Goal: Navigation & Orientation: Find specific page/section

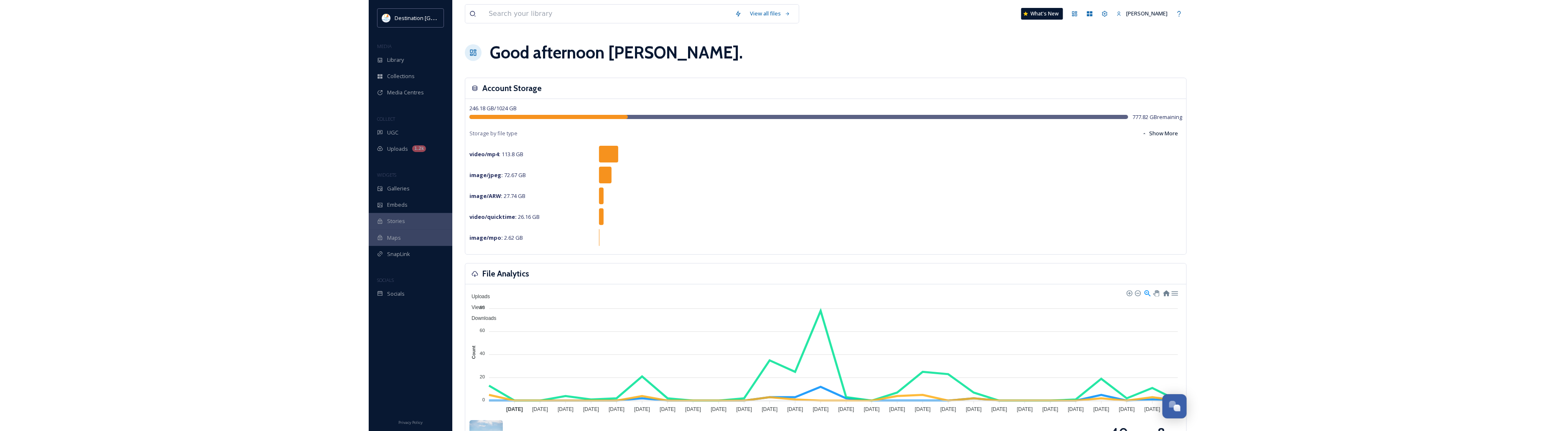
scroll to position [403, 0]
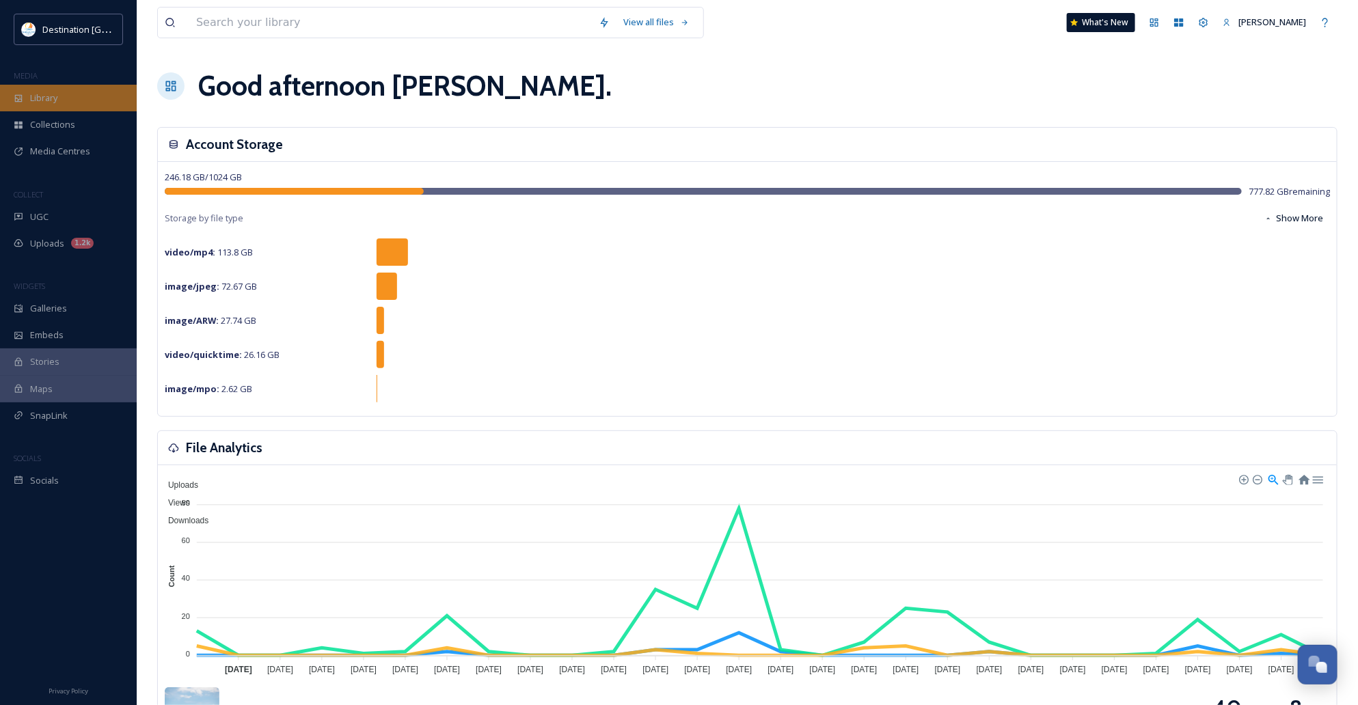
click at [29, 99] on div "Library" at bounding box center [68, 98] width 137 height 27
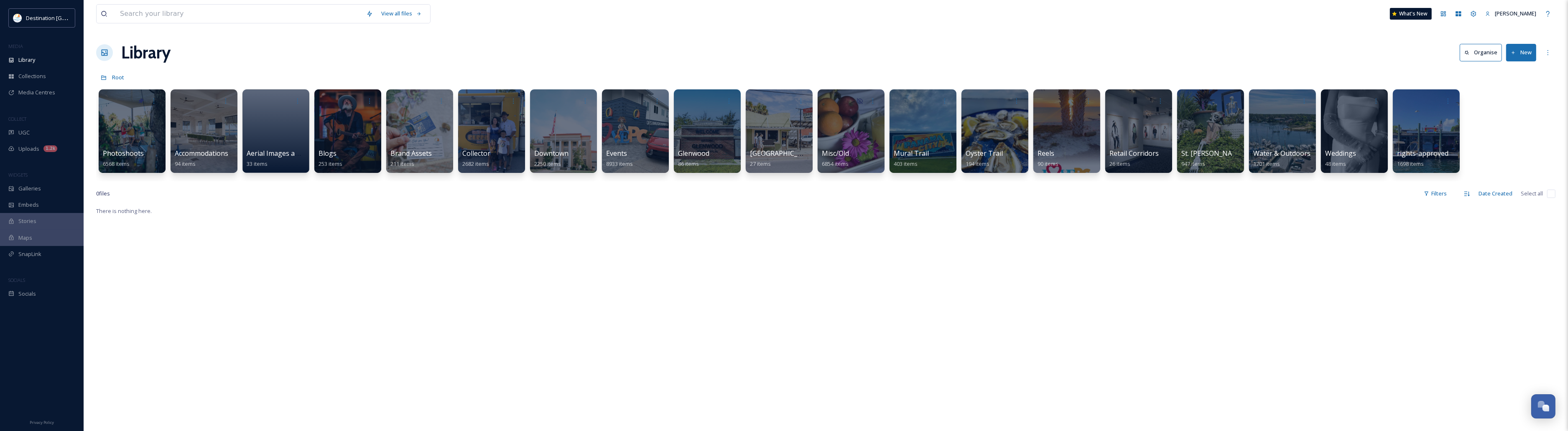
click at [830, 292] on div "There is nothing here." at bounding box center [825, 421] width 1459 height 431
click at [830, 327] on div "There is nothing here." at bounding box center [825, 421] width 1459 height 431
click at [32, 57] on span "Library" at bounding box center [26, 60] width 17 height 8
click at [41, 59] on div "Library" at bounding box center [42, 60] width 84 height 17
click at [128, 139] on div at bounding box center [132, 131] width 68 height 85
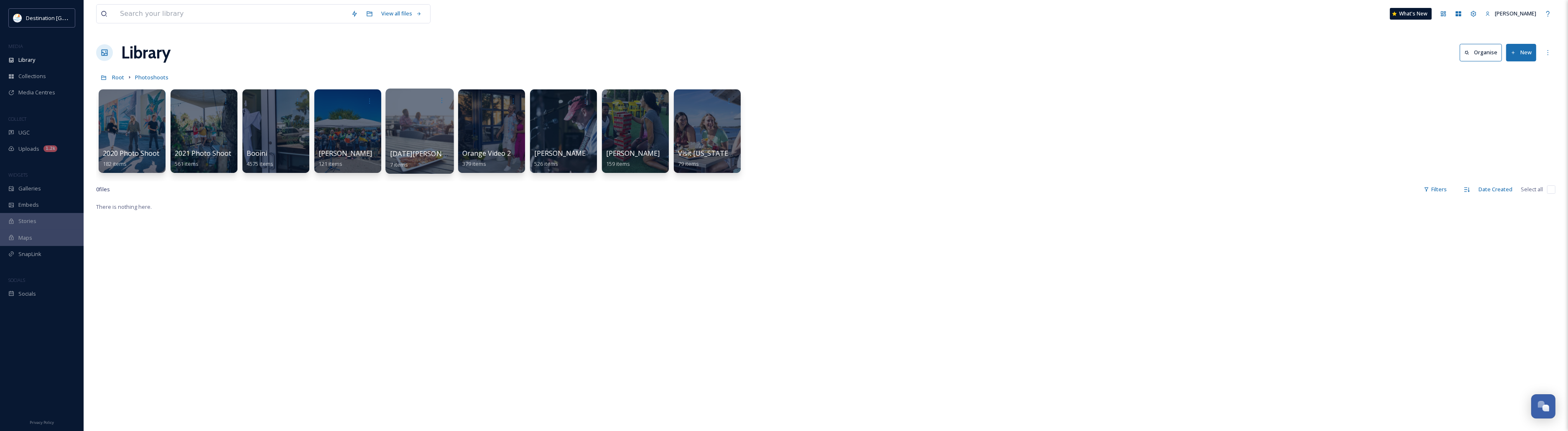
click at [417, 133] on div at bounding box center [419, 131] width 68 height 85
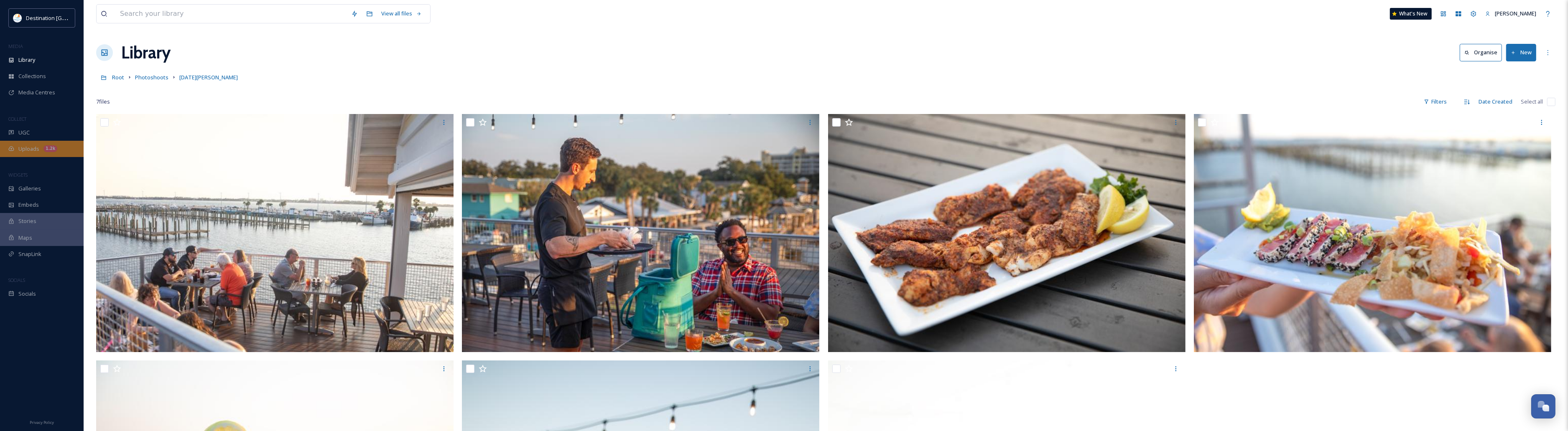
click at [34, 146] on span "Uploads" at bounding box center [29, 149] width 21 height 8
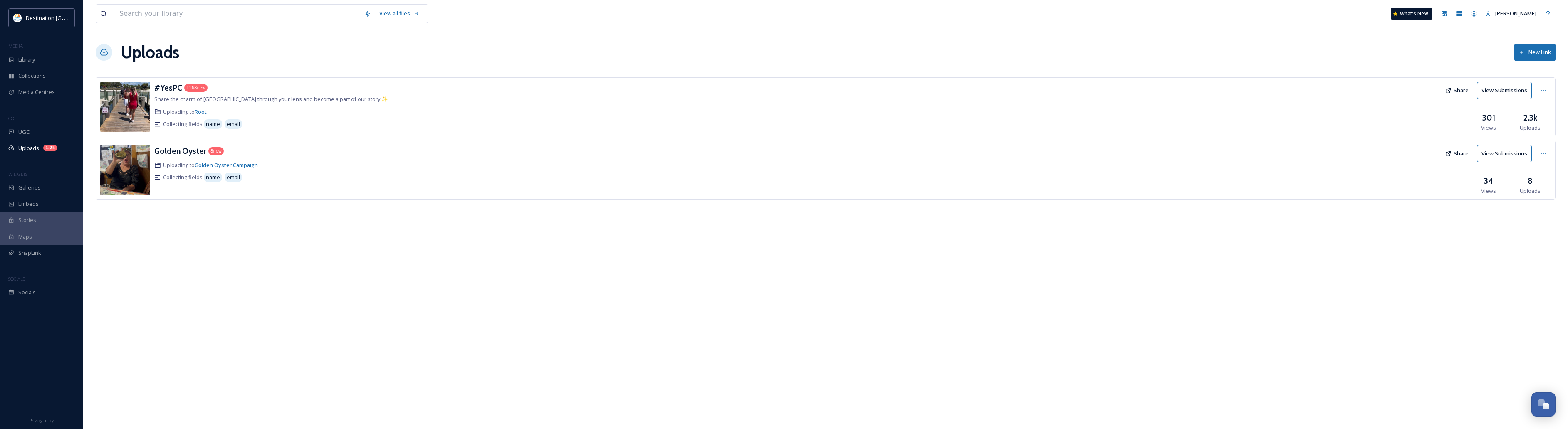
click at [161, 86] on h3 "#YesPC" at bounding box center [169, 88] width 28 height 10
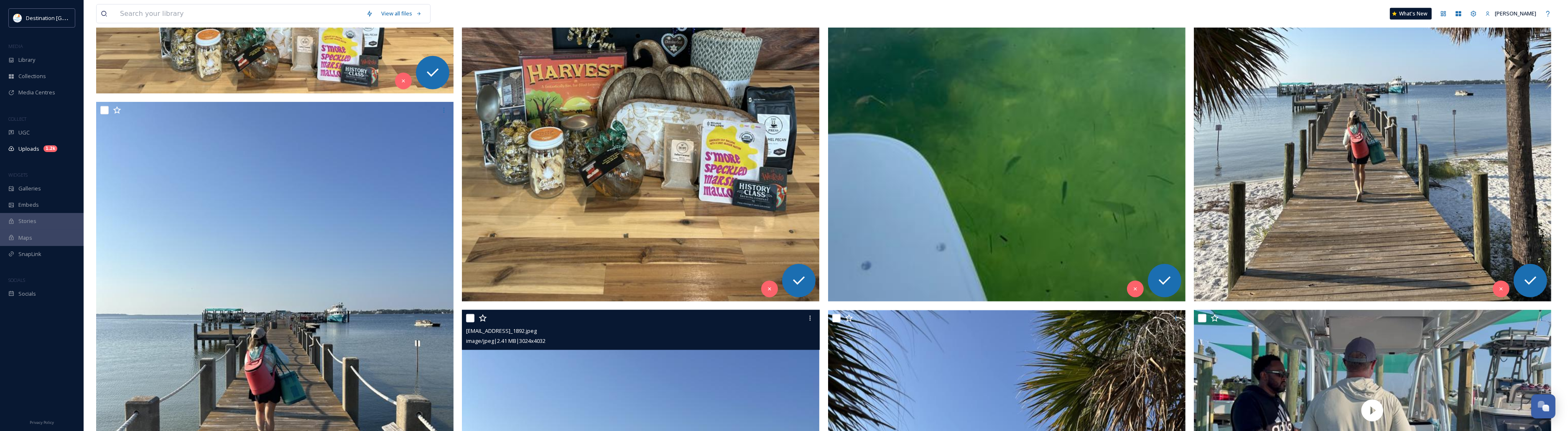
scroll to position [1619, 0]
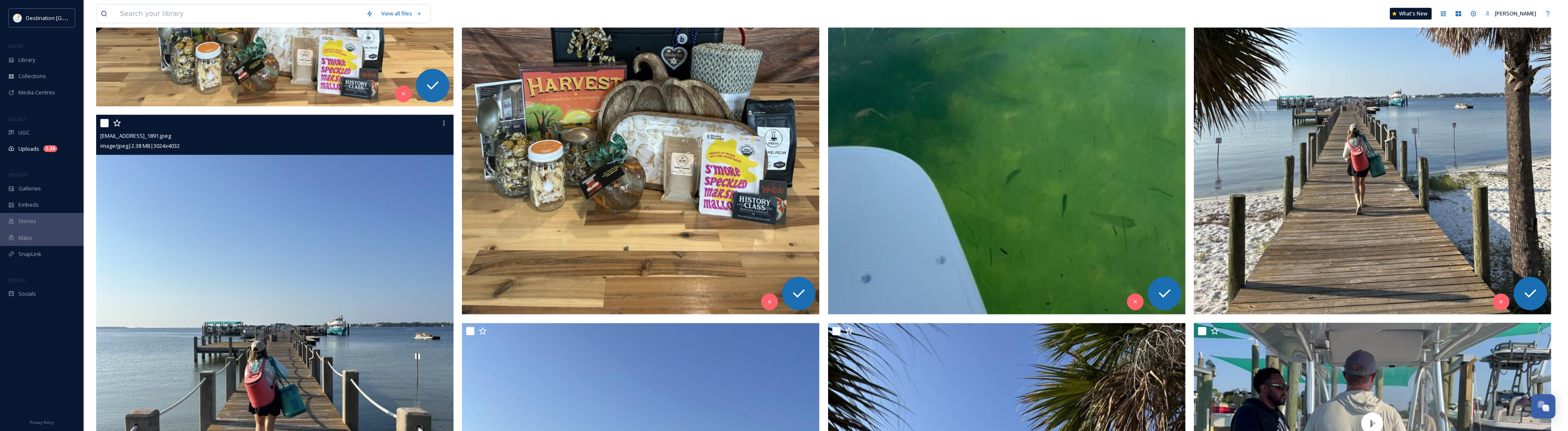
click at [101, 123] on input "checkbox" at bounding box center [105, 123] width 9 height 9
checkbox input "true"
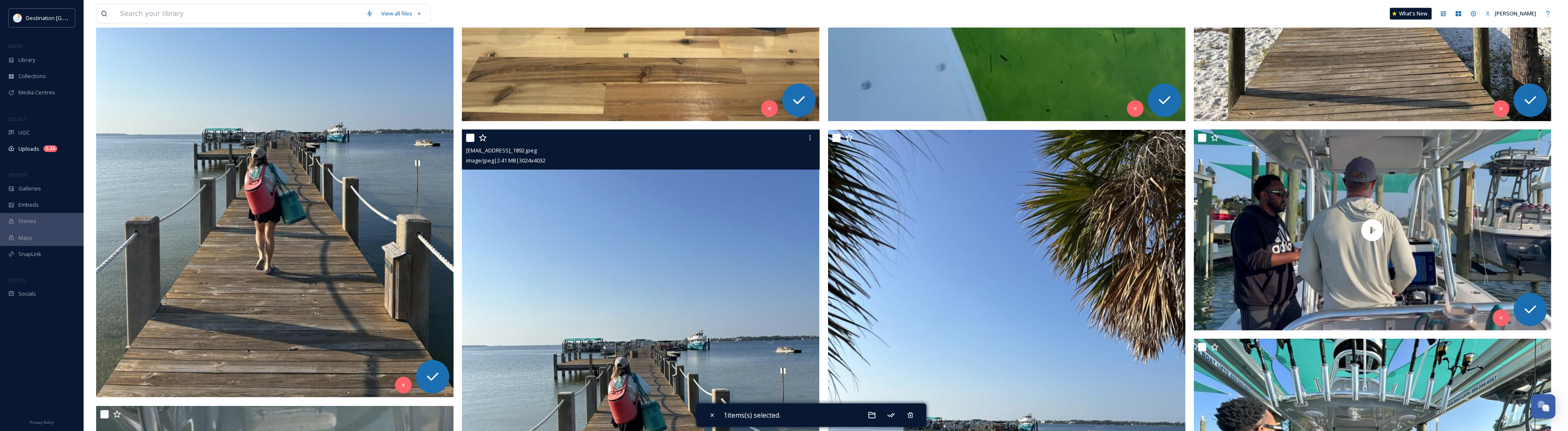
scroll to position [1827, 0]
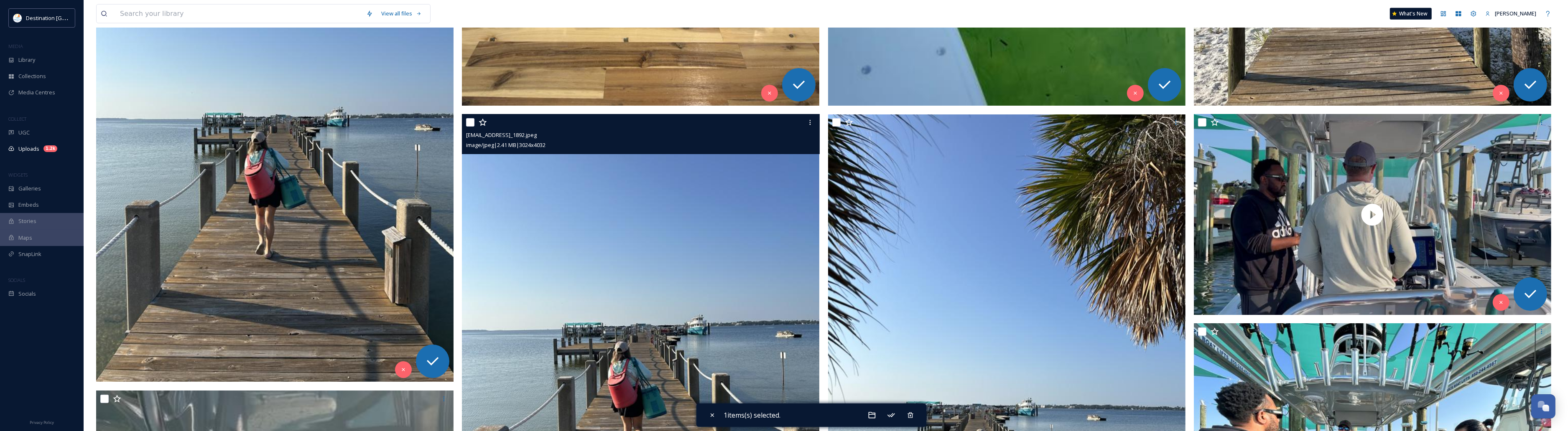
click at [467, 122] on input "checkbox" at bounding box center [470, 122] width 9 height 9
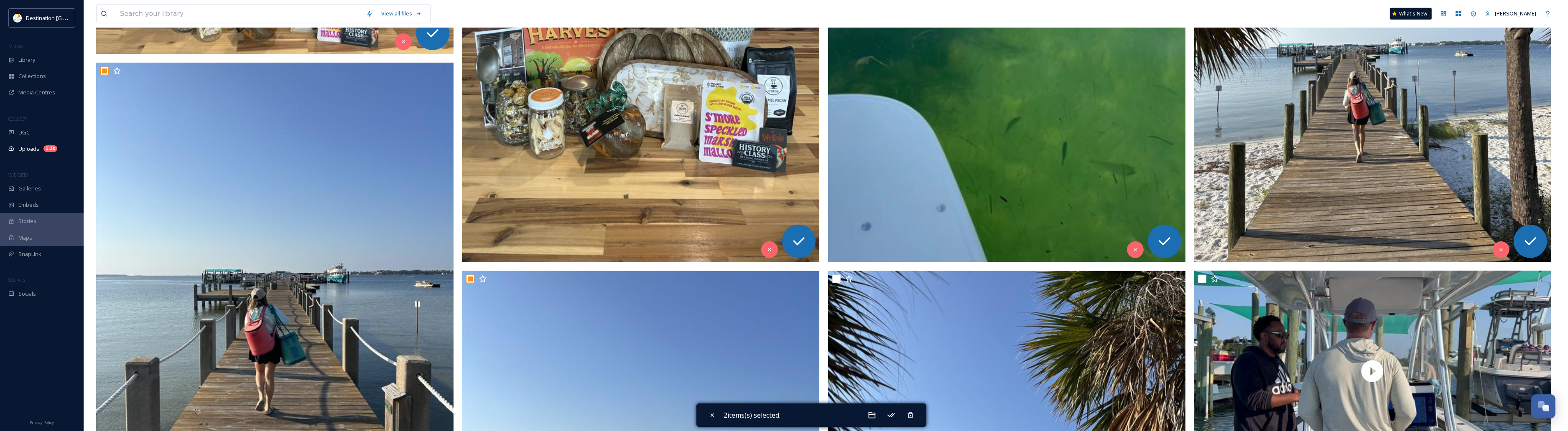
scroll to position [1880, 0]
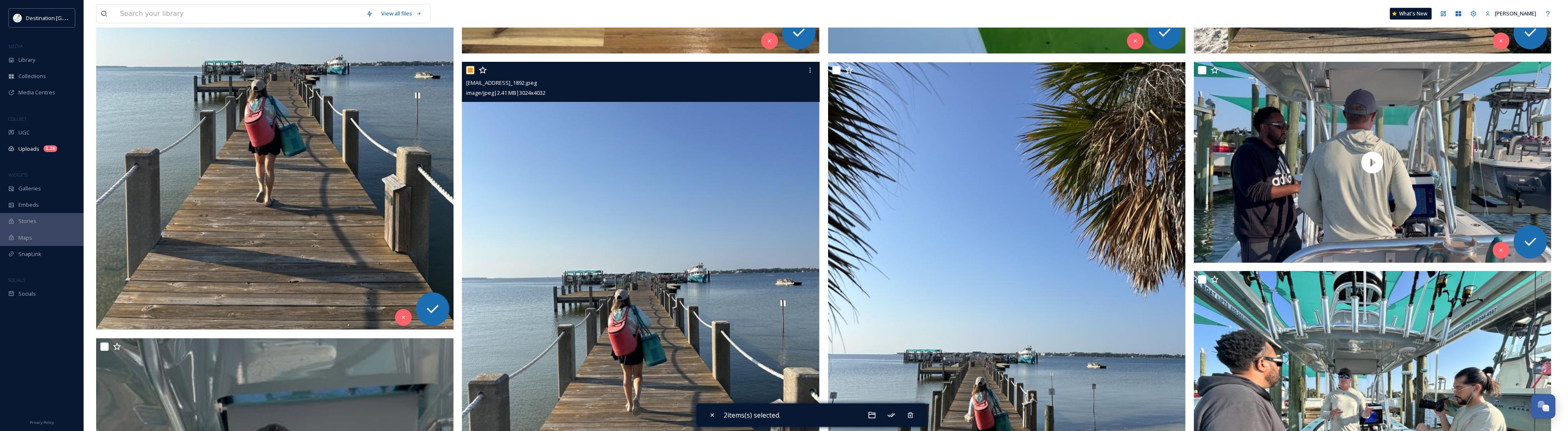
click at [472, 70] on input "checkbox" at bounding box center [470, 70] width 9 height 9
checkbox input "false"
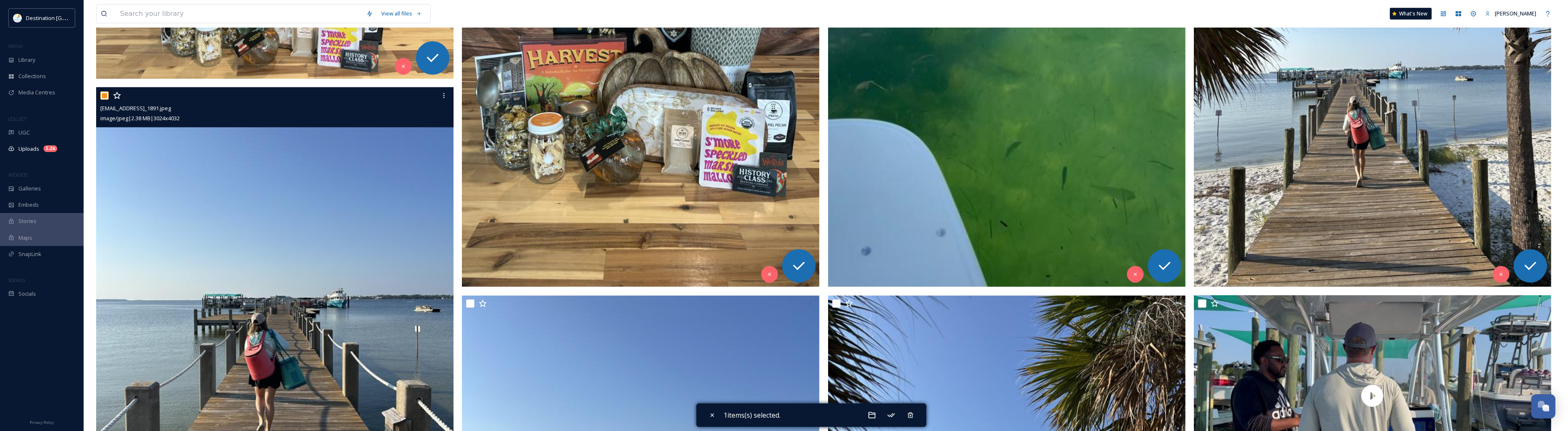
scroll to position [1619, 0]
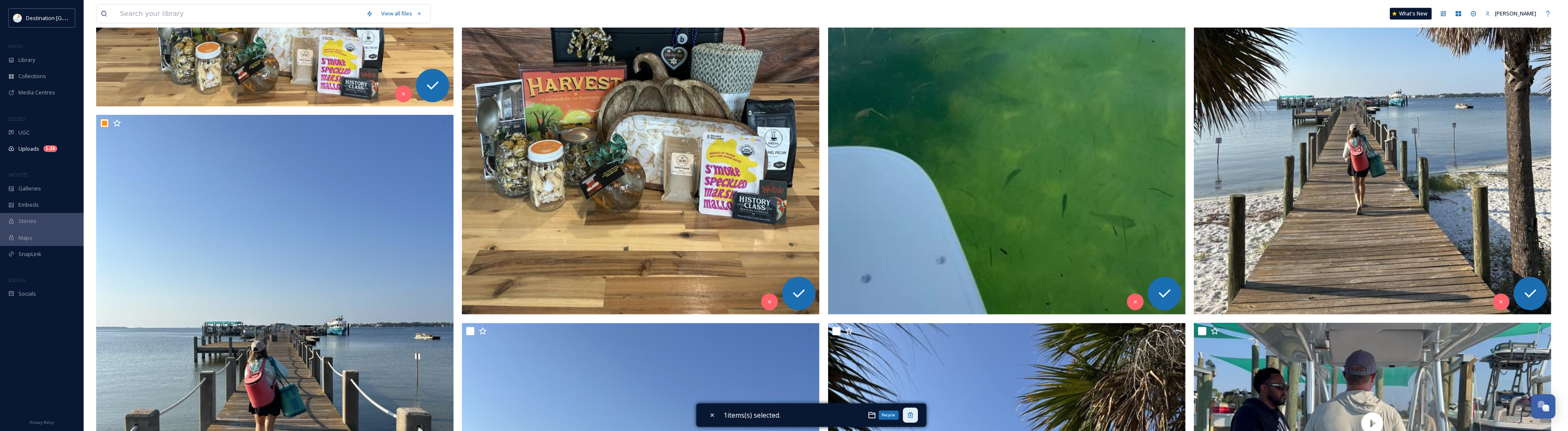
click at [830, 416] on div "Recycle" at bounding box center [910, 415] width 15 height 15
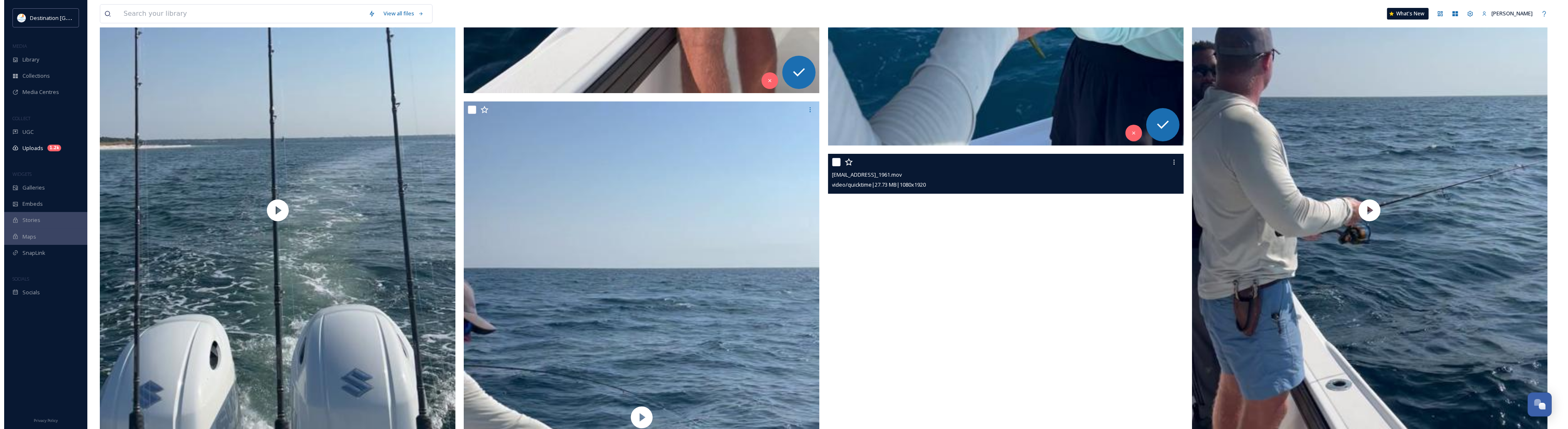
scroll to position [5717, 0]
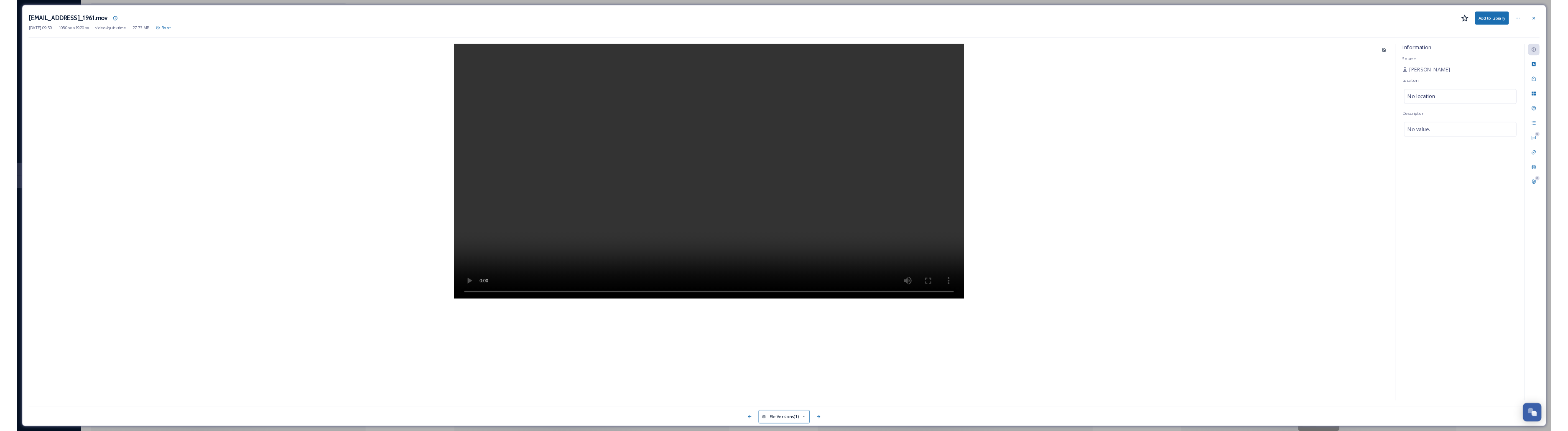
scroll to position [5744, 0]
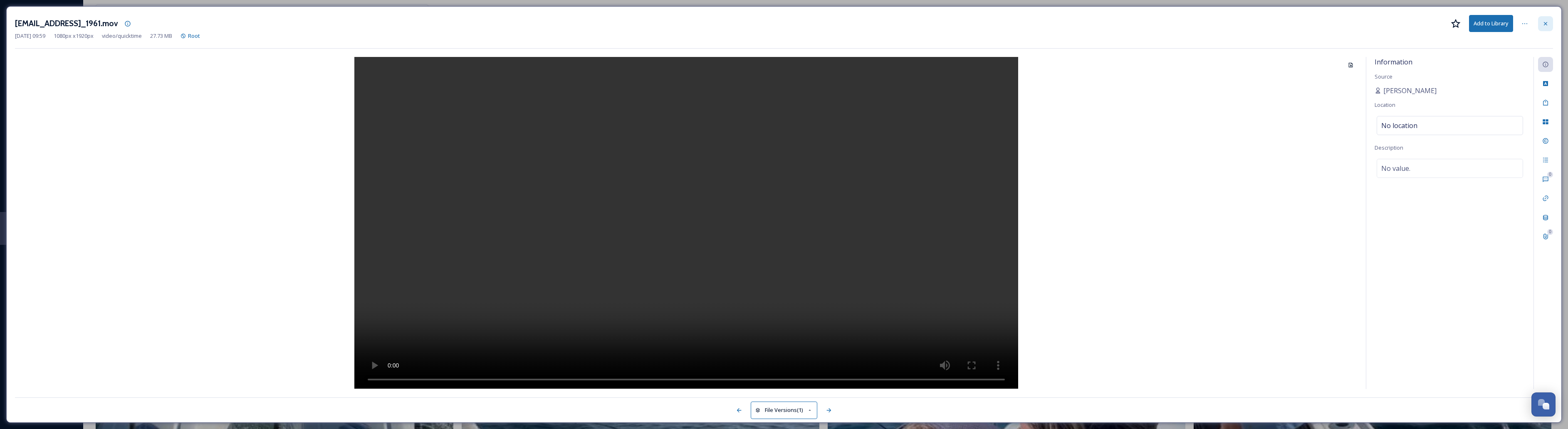
click at [826, 24] on icon at bounding box center [1545, 23] width 7 height 7
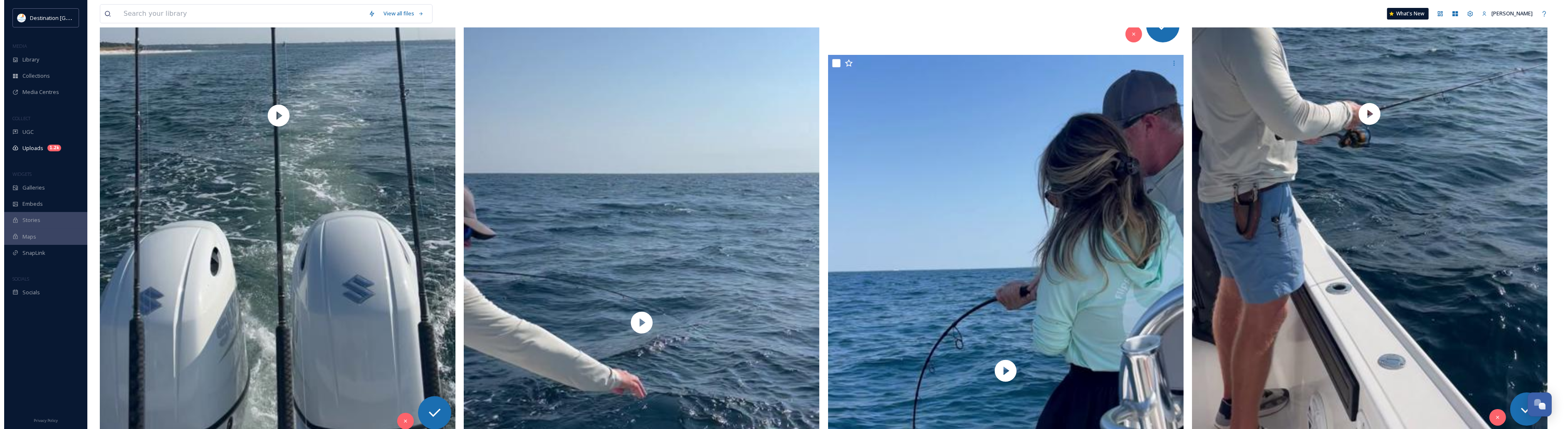
scroll to position [5925, 0]
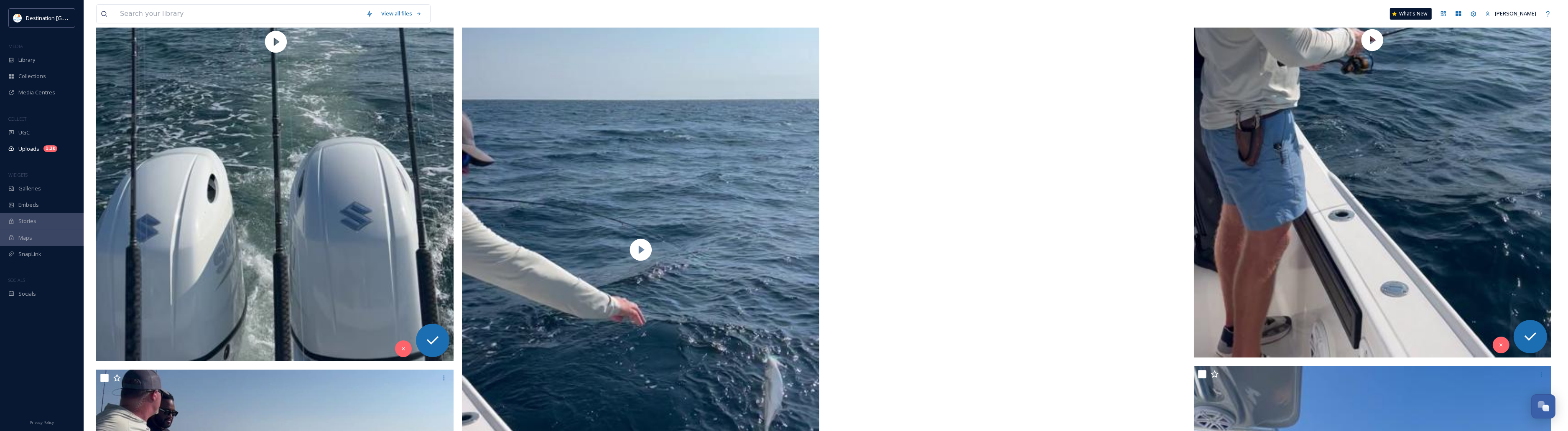
click at [830, 109] on video "ext_1758639584.339149_Social@destinationpanamacity.com-IMG_1961.mov" at bounding box center [1007, 298] width 357 height 635
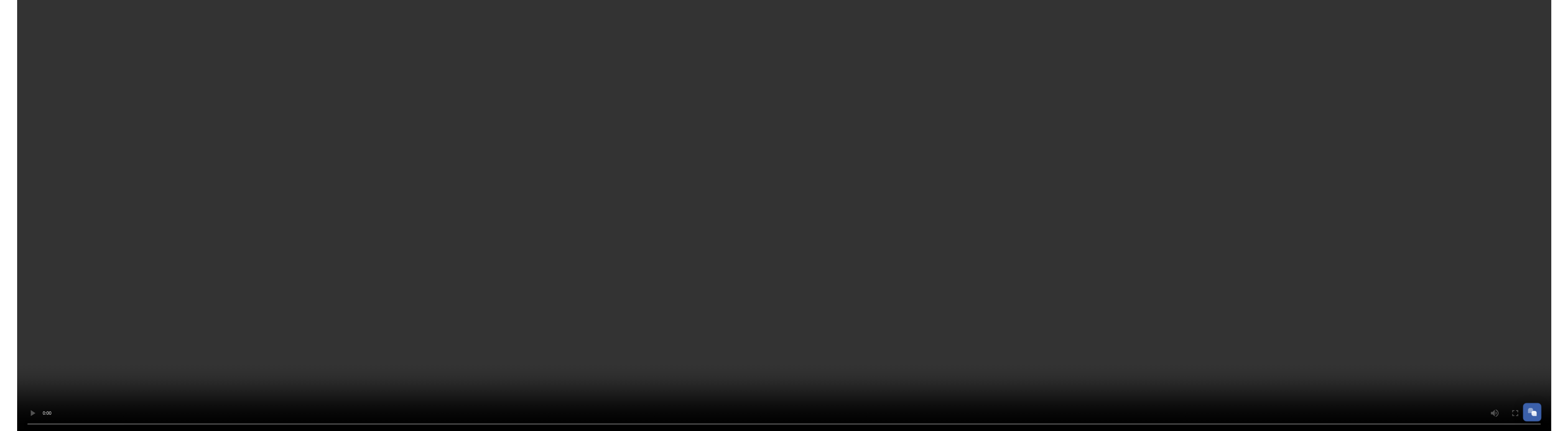
scroll to position [5953, 0]
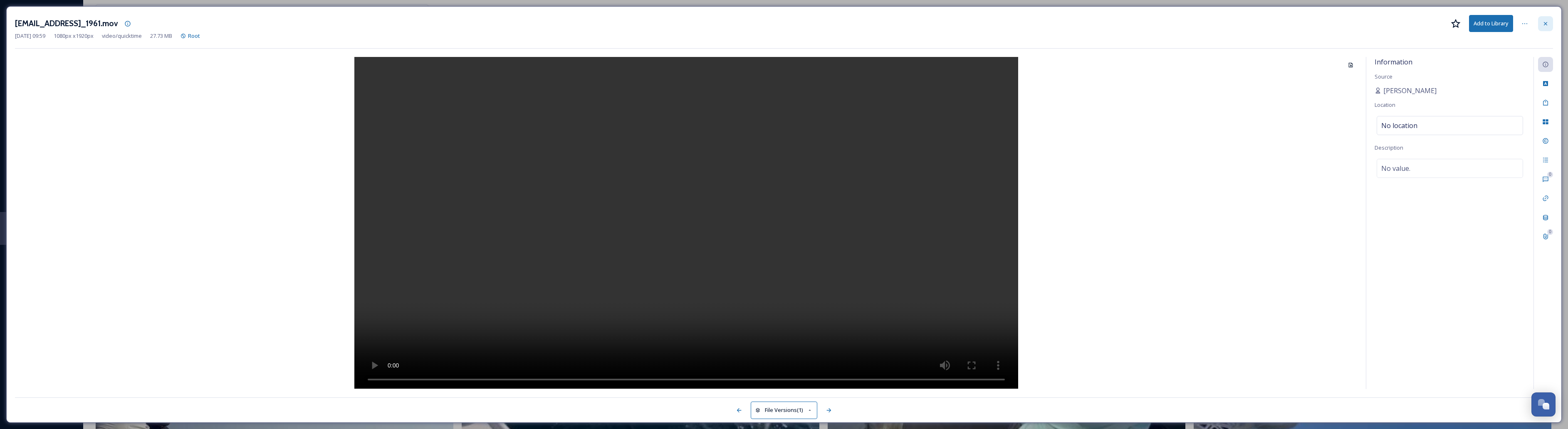
click at [826, 21] on icon at bounding box center [1545, 23] width 7 height 7
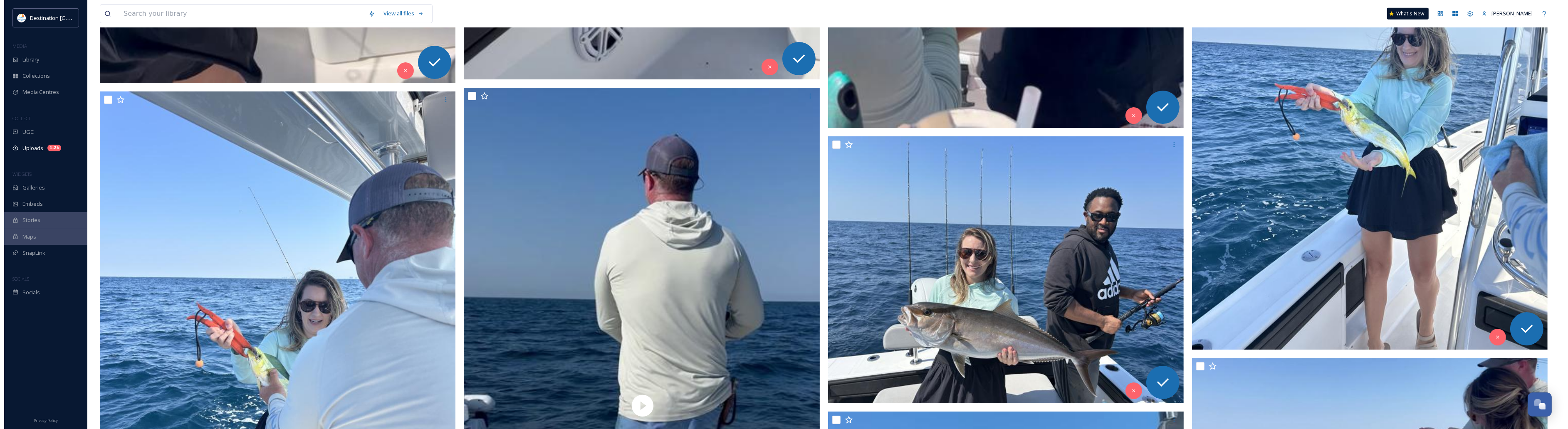
scroll to position [7068, 0]
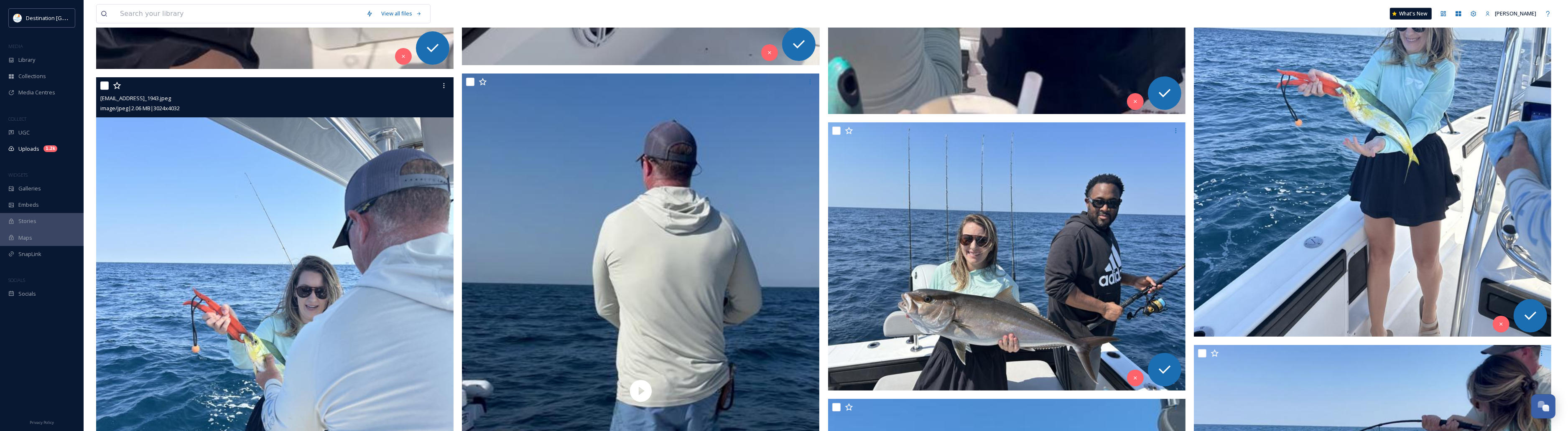
click at [344, 322] on img at bounding box center [275, 315] width 357 height 476
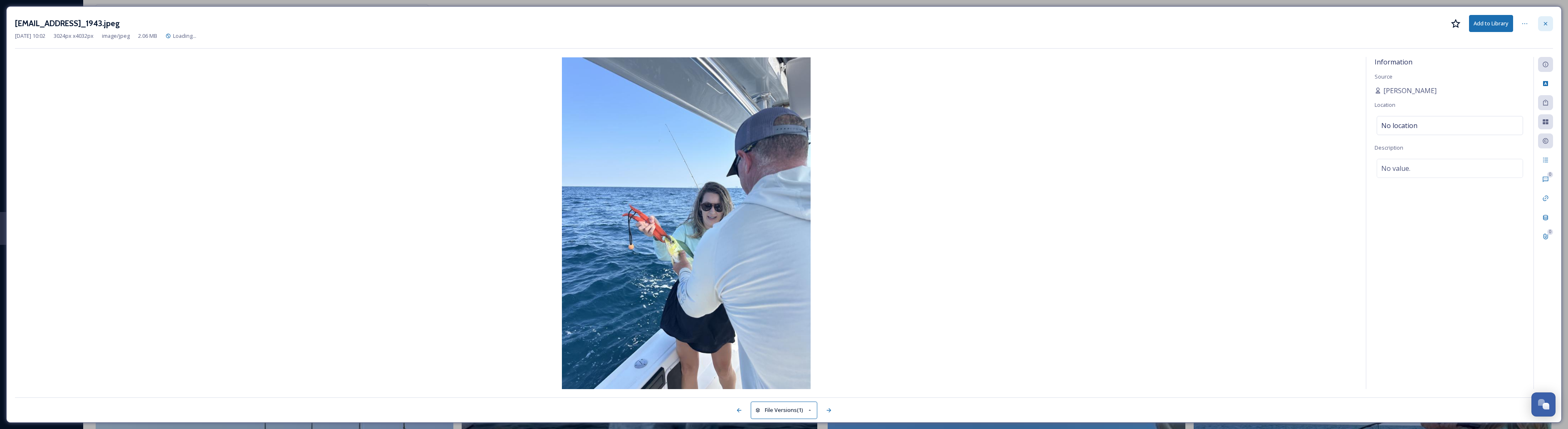
click at [826, 24] on icon at bounding box center [1545, 23] width 3 height 3
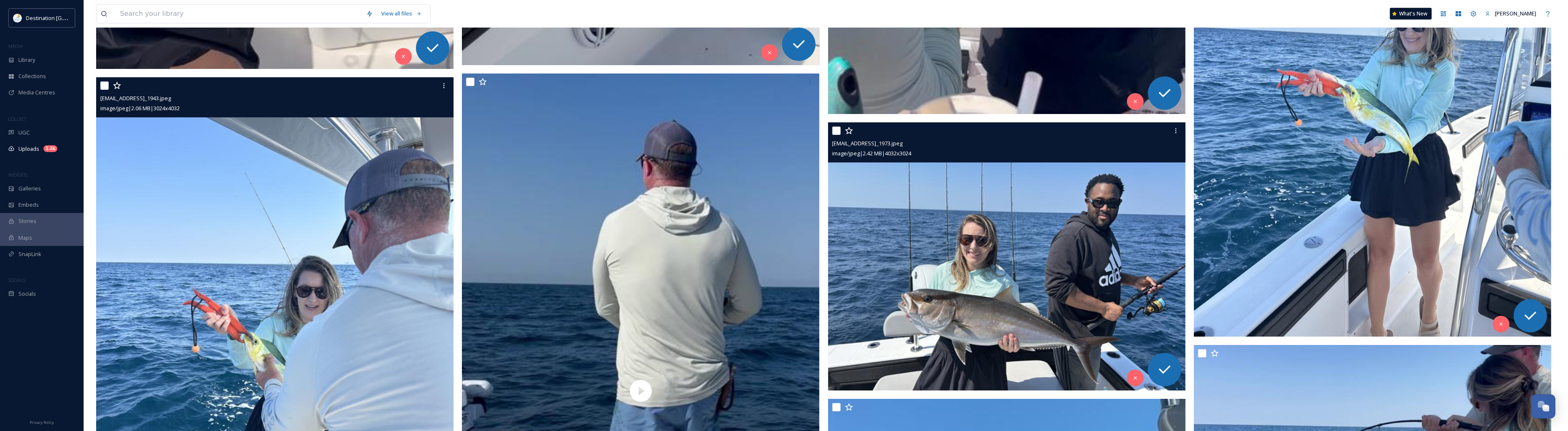
click at [830, 275] on img at bounding box center [1007, 256] width 357 height 268
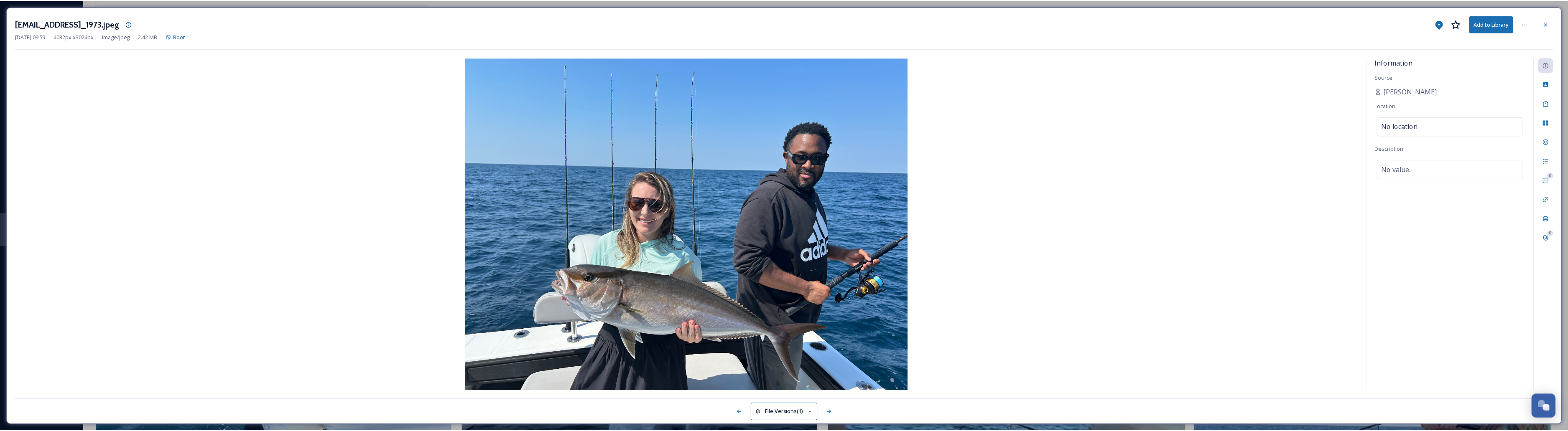
scroll to position [7102, 0]
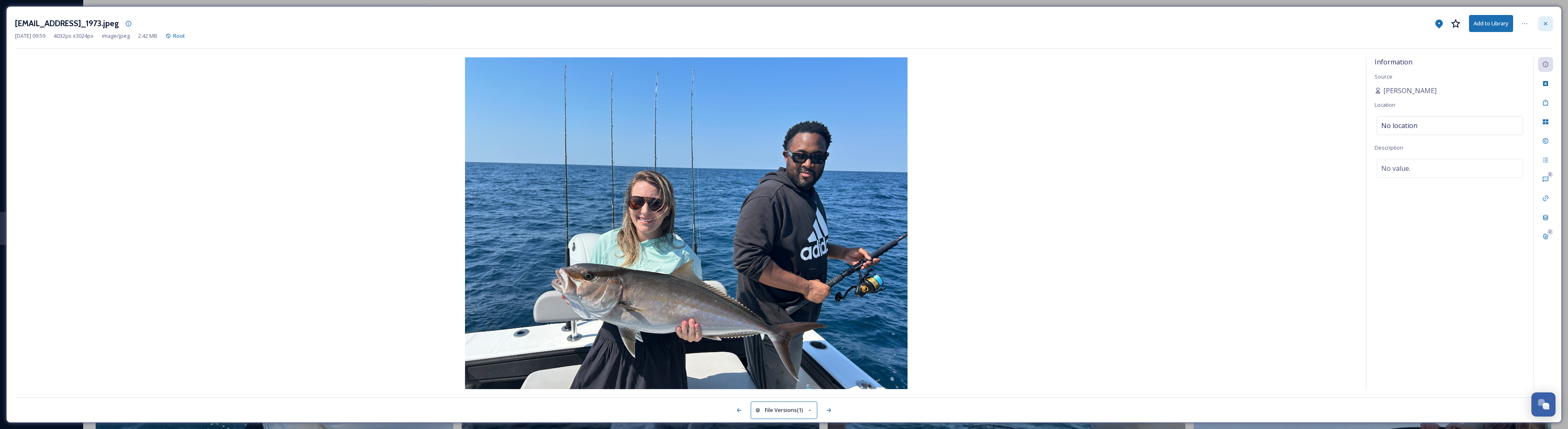
click at [826, 21] on div at bounding box center [1545, 24] width 15 height 15
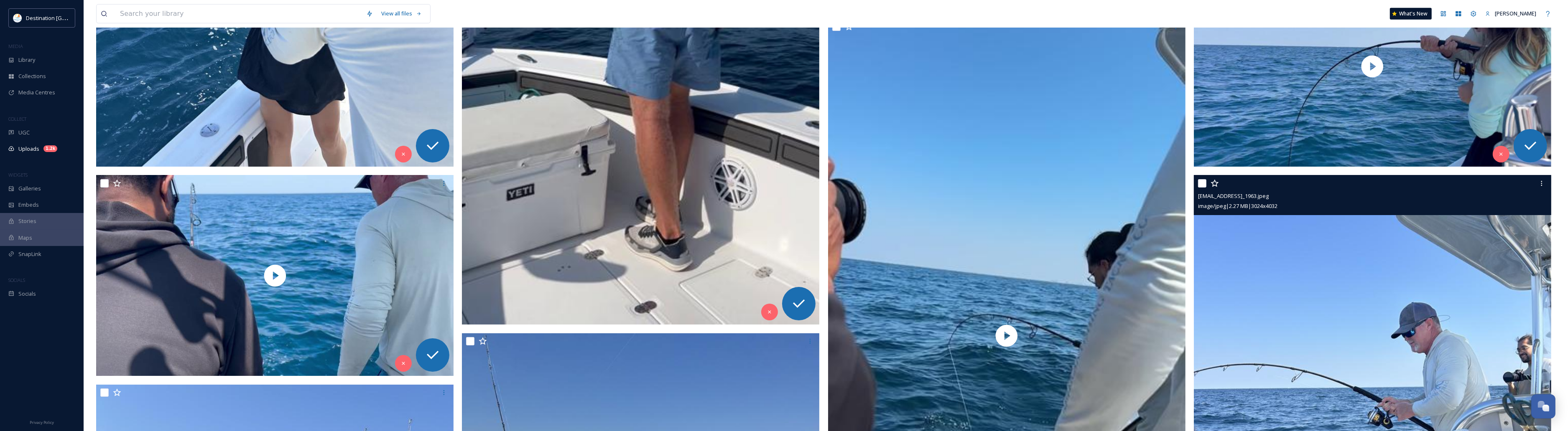
scroll to position [7416, 0]
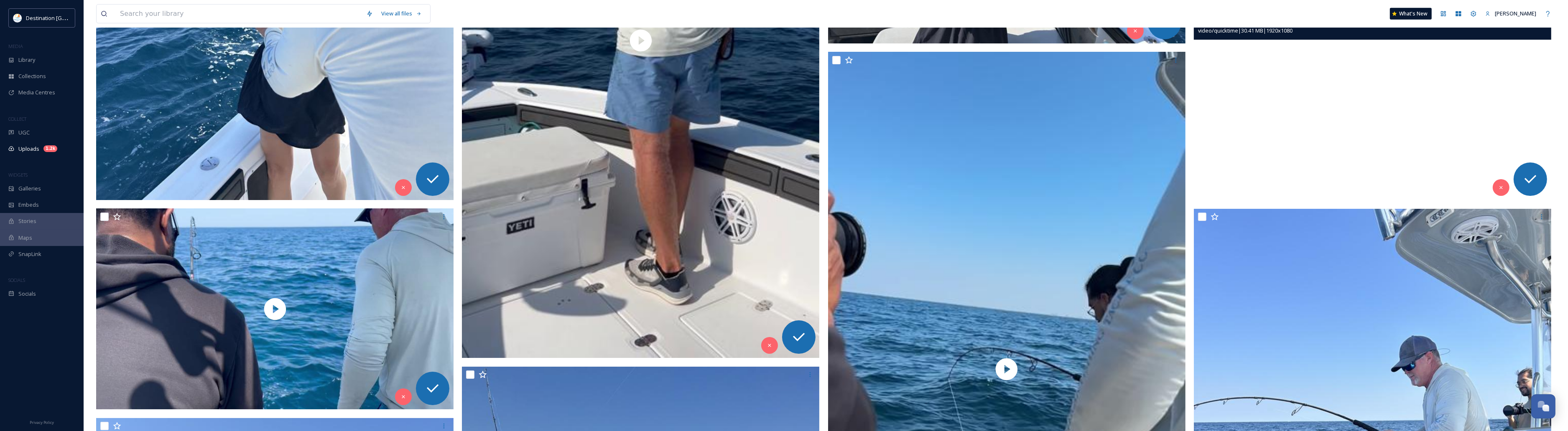
click at [830, 110] on video "ext_1758639584.102474_Social@destinationpanamacity.com-IMG_1962.mov" at bounding box center [1372, 100] width 357 height 201
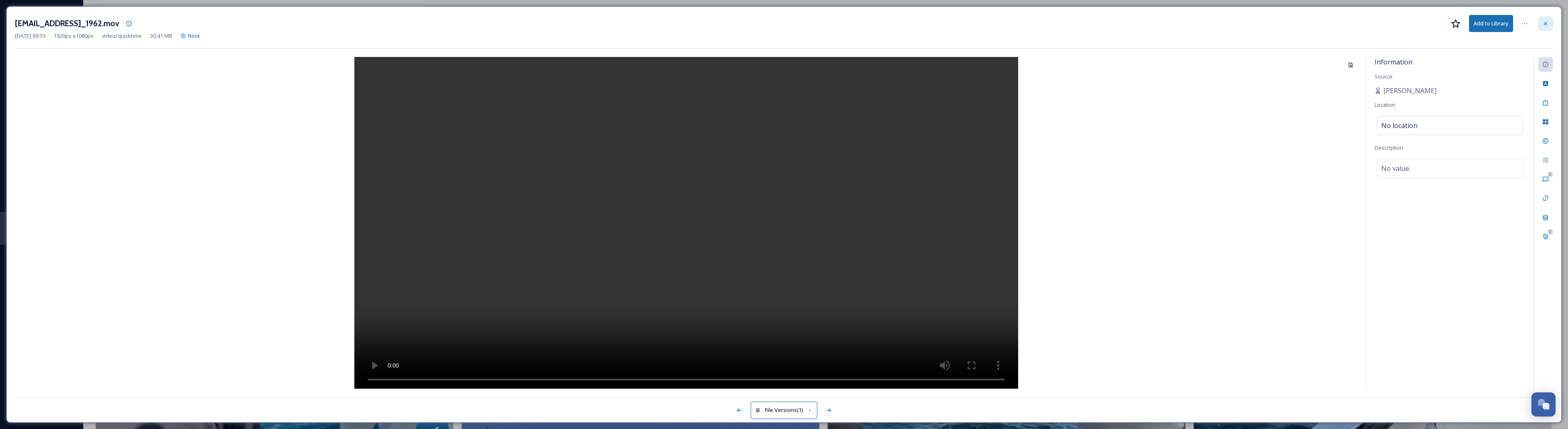
click at [826, 19] on div at bounding box center [1545, 24] width 15 height 15
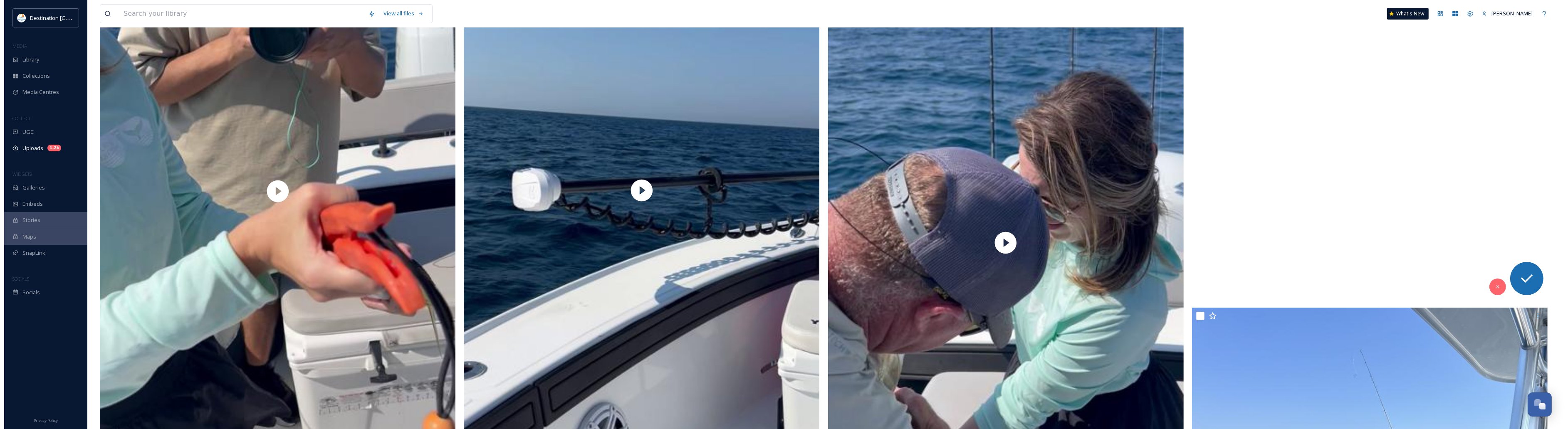
scroll to position [6549, 0]
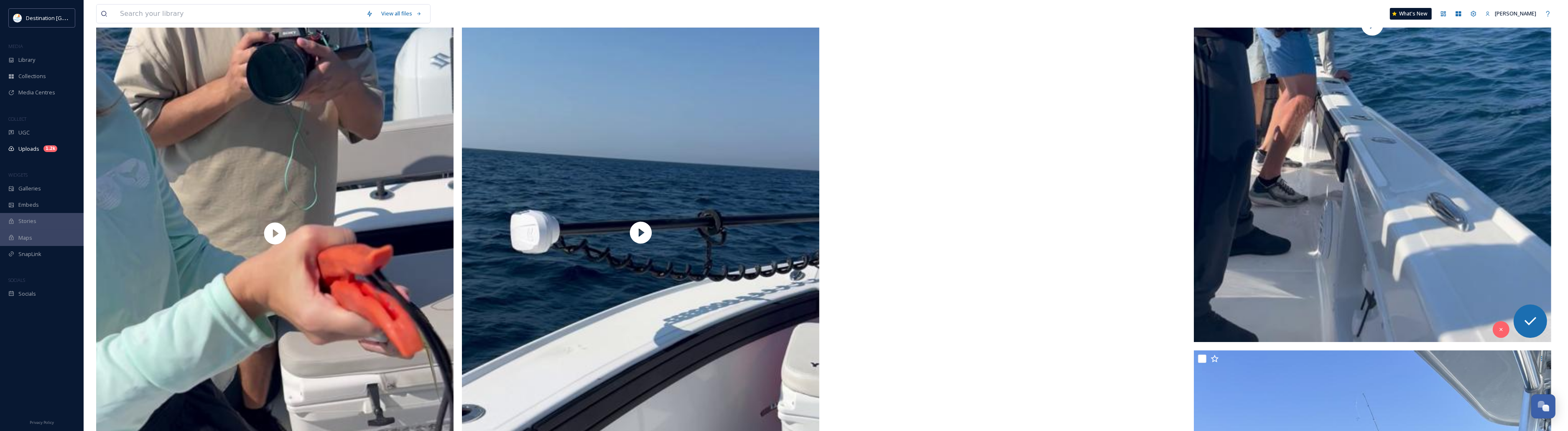
click at [830, 232] on video "ext_1758639565.618152_Social@destinationpanamacity.com-IMG_1970.mov" at bounding box center [1007, 285] width 357 height 635
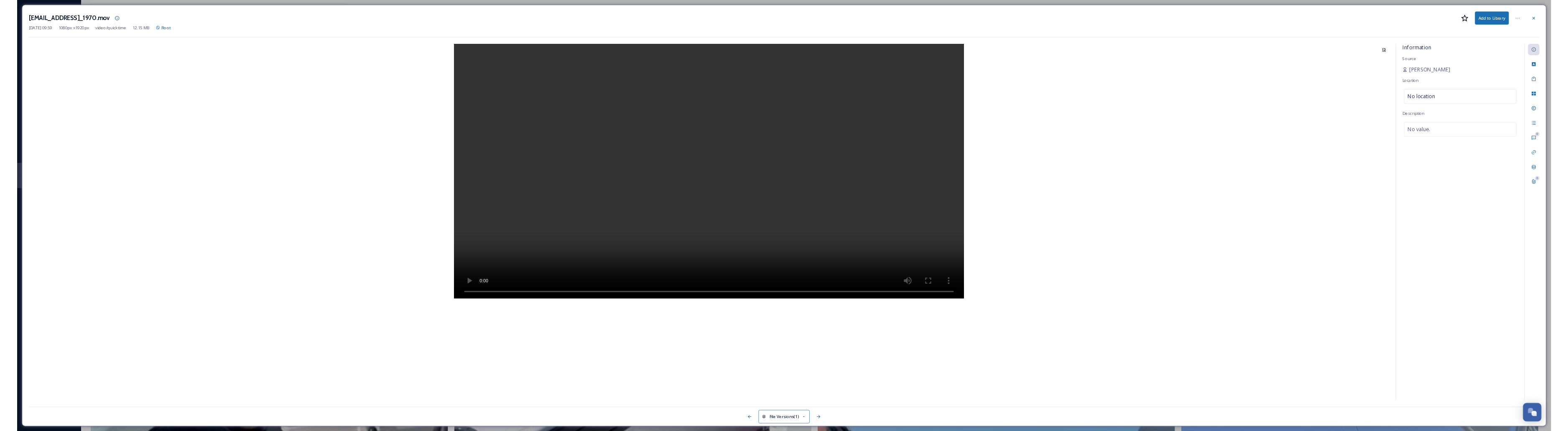
scroll to position [6617, 0]
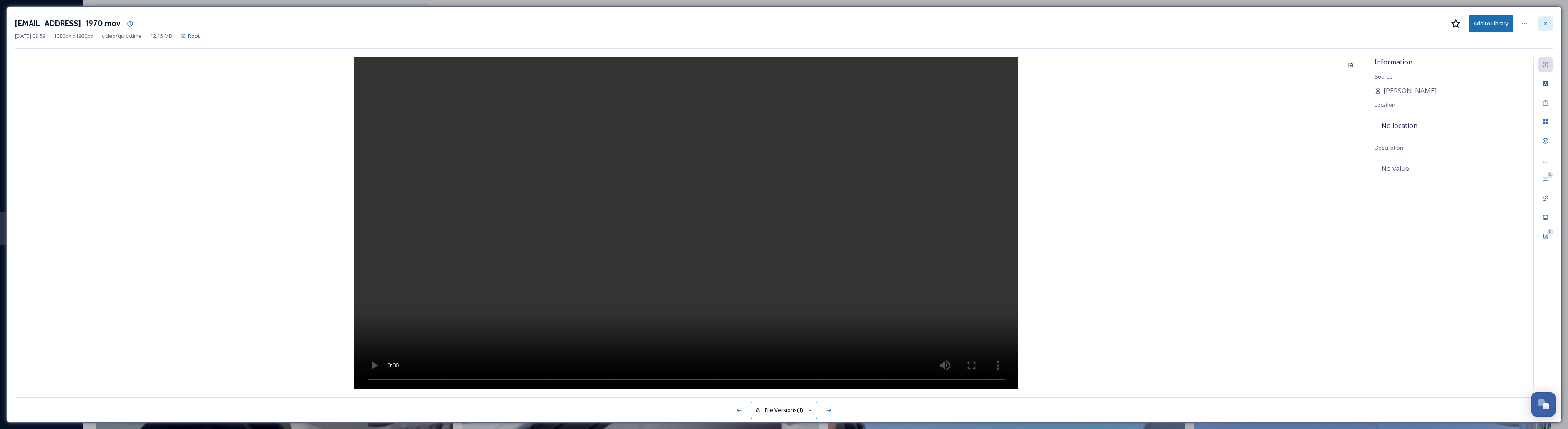
click at [826, 25] on icon at bounding box center [1545, 23] width 7 height 7
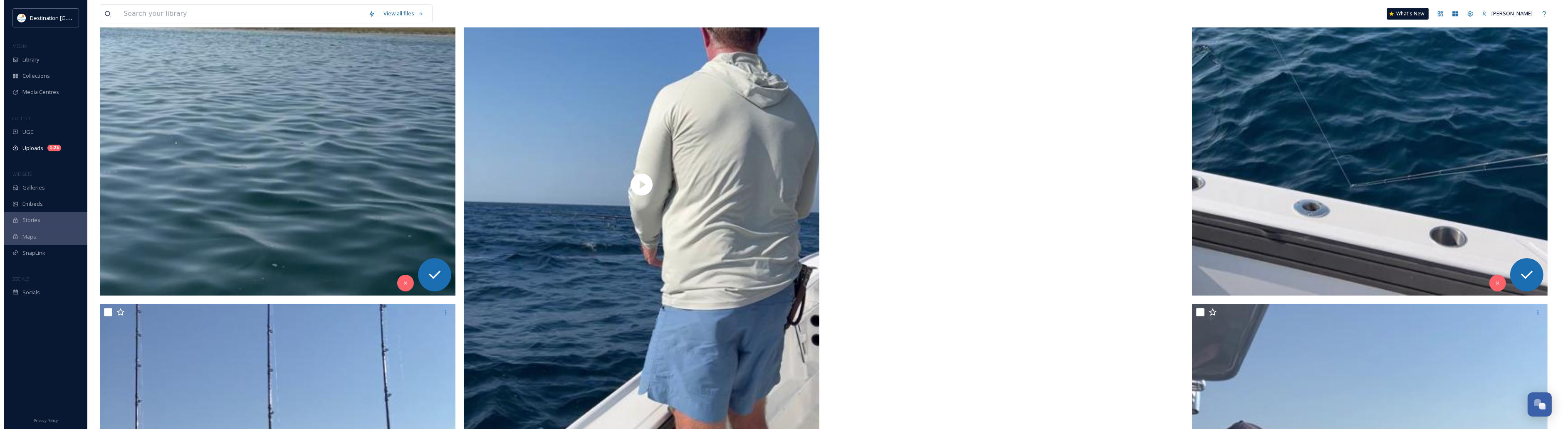
scroll to position [5391, 0]
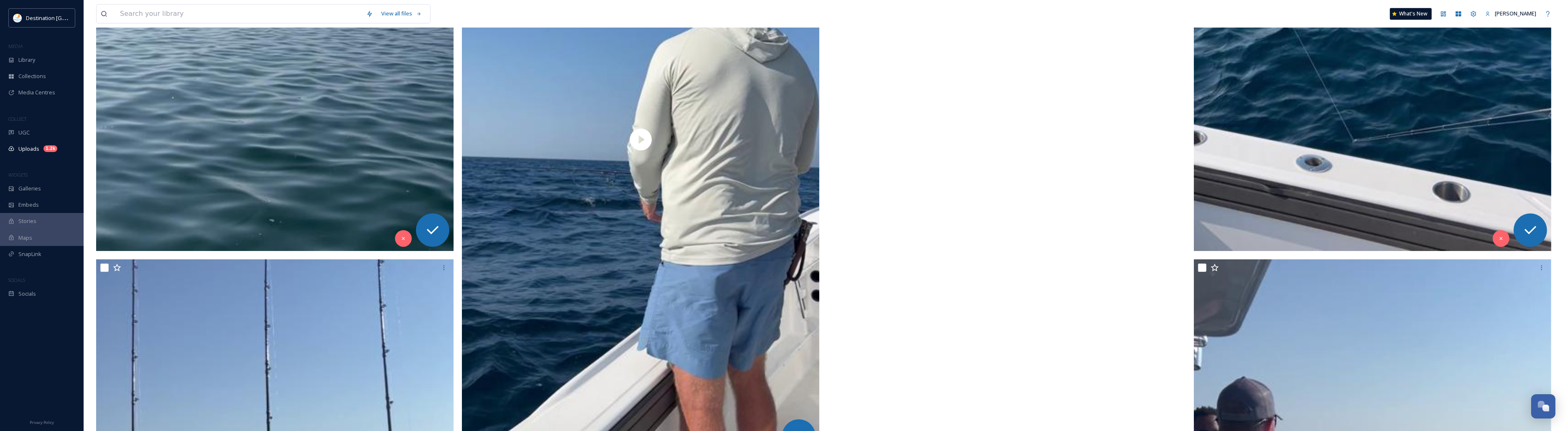
click at [830, 263] on video "ext_1758639738.754433_Social@destinationpanamacity.com-IMG_1942.mov" at bounding box center [1007, 191] width 357 height 635
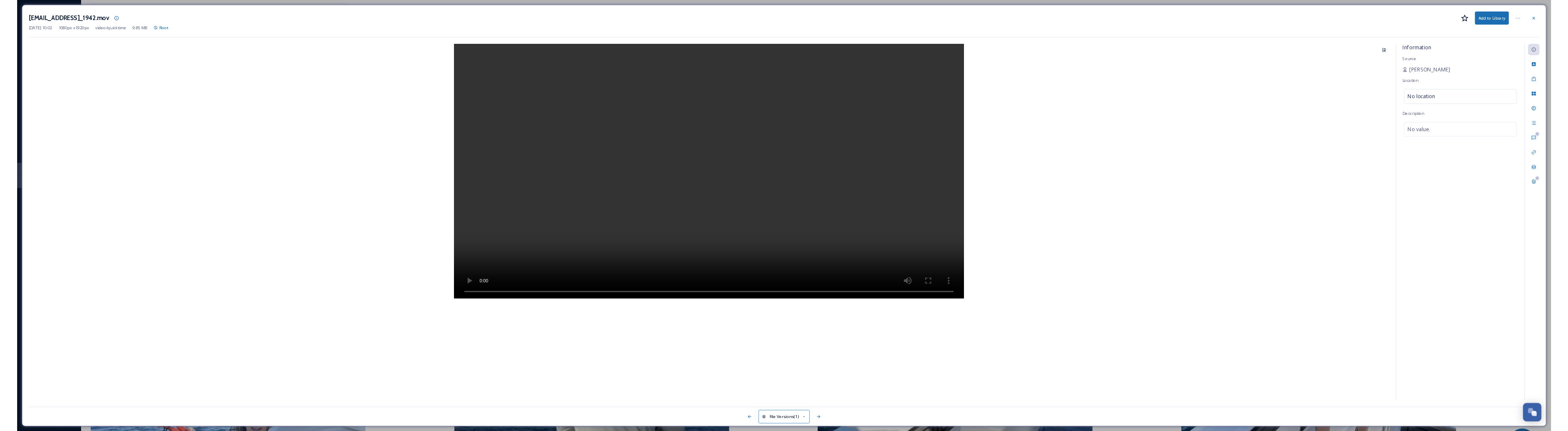
scroll to position [5416, 0]
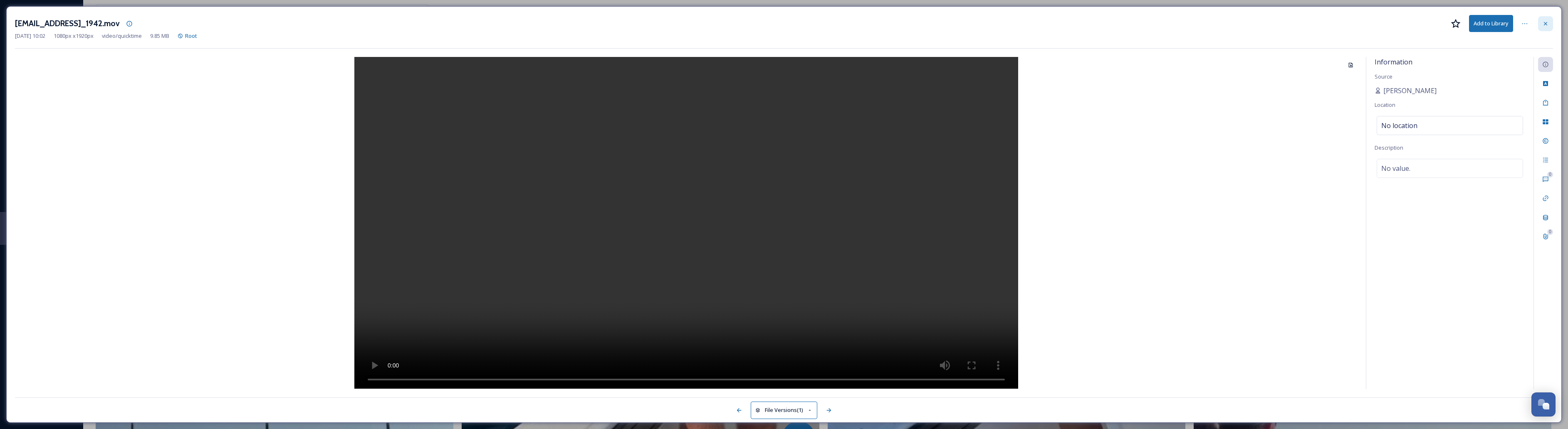
click at [826, 22] on div at bounding box center [1545, 24] width 15 height 15
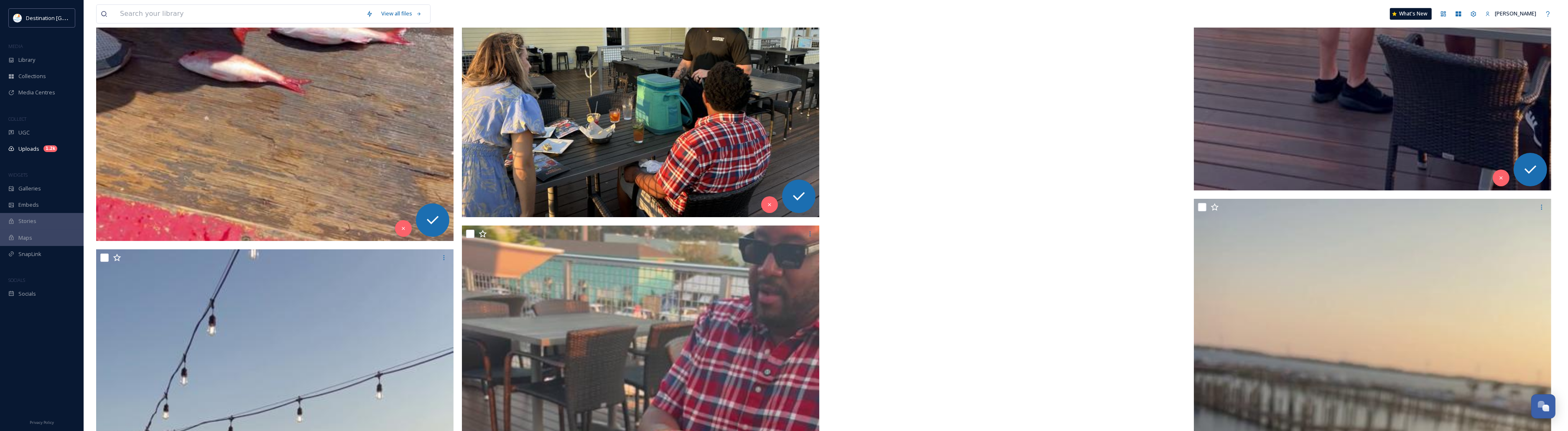
scroll to position [10428, 0]
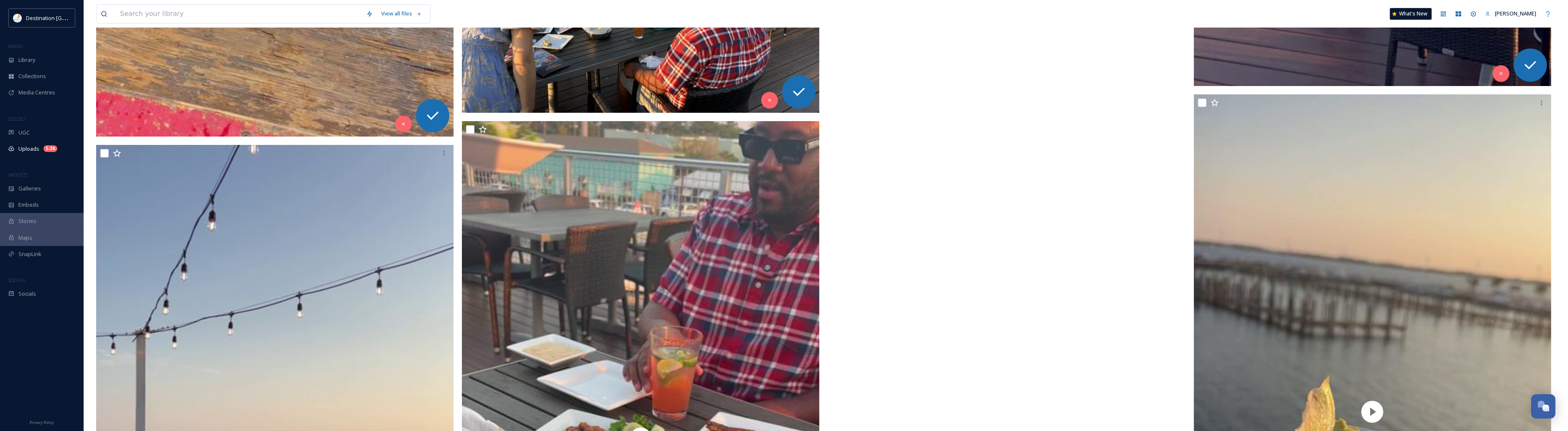
click at [830, 320] on video "ext_1758639493.250032_Social@destinationpanamacity.com-IMG_2022.mov" at bounding box center [1007, 164] width 357 height 635
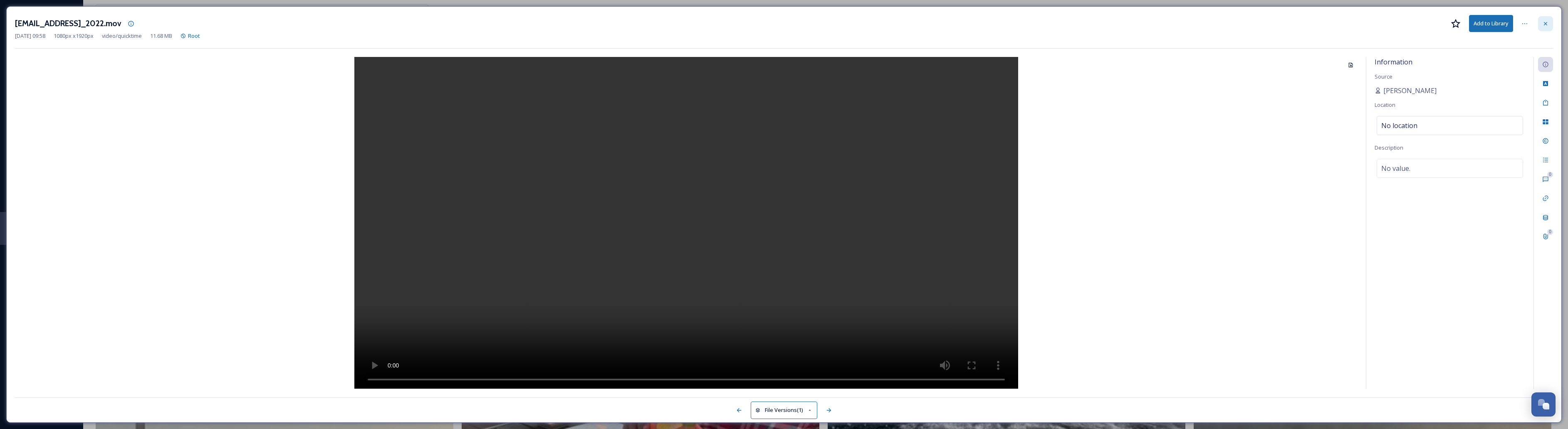
click at [826, 24] on div at bounding box center [1545, 24] width 15 height 15
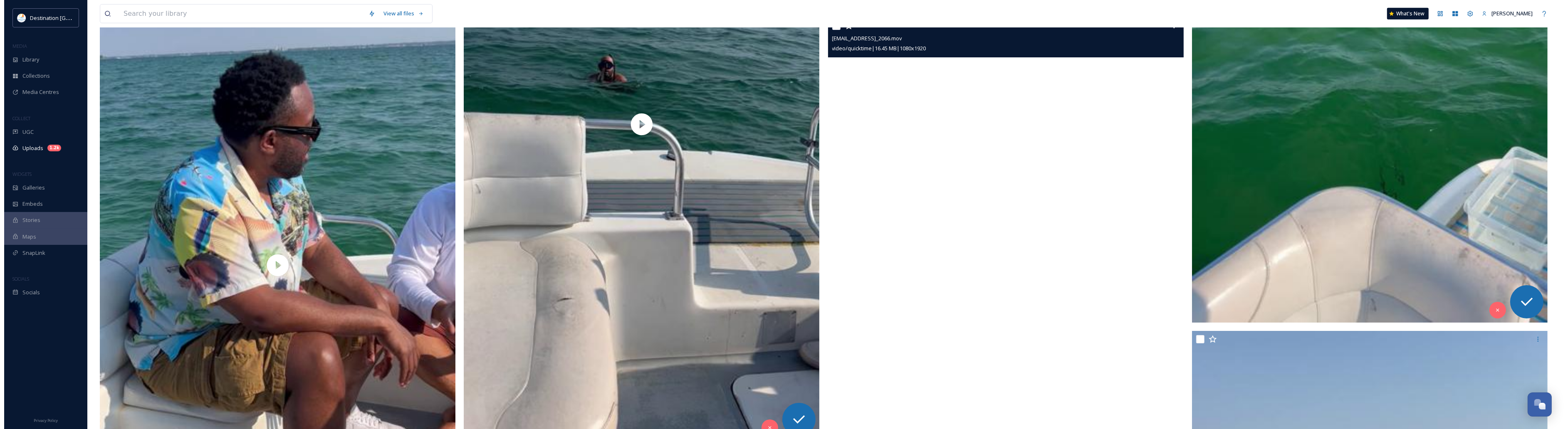
scroll to position [13499, 0]
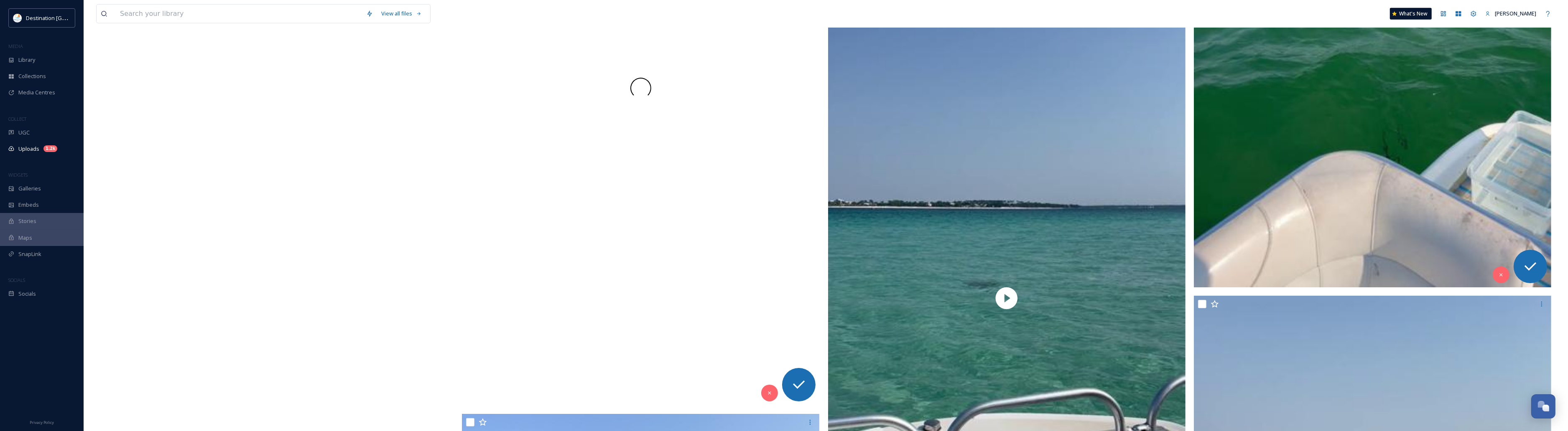
click at [305, 263] on video "ext_1758639441.499601_Social@destinationpanamacity.com-IMG_2058.mov" at bounding box center [275, 230] width 357 height 635
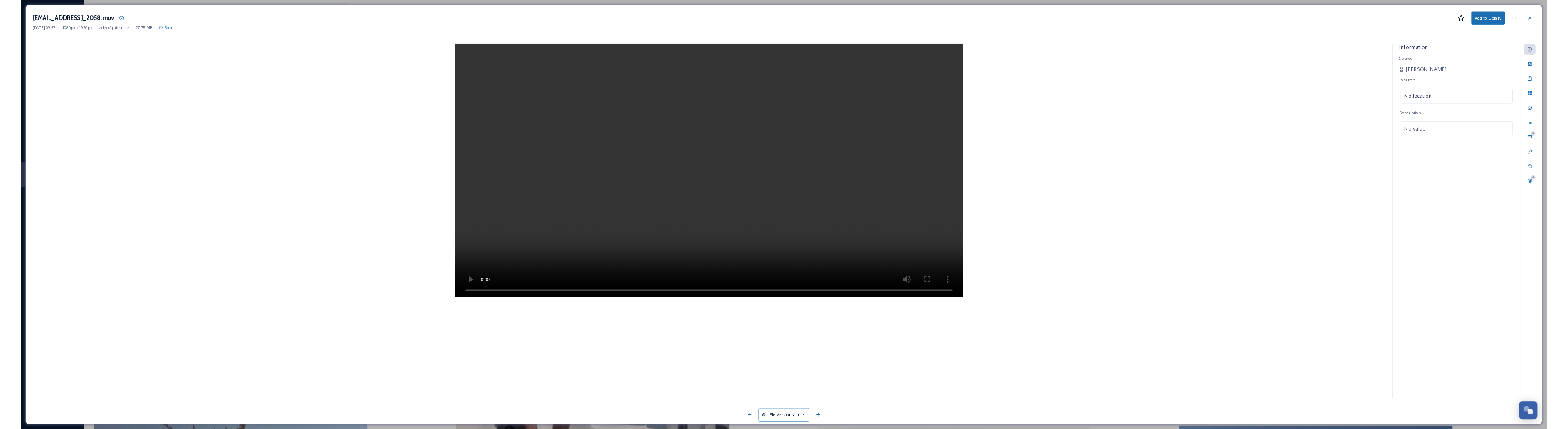
scroll to position [13574, 0]
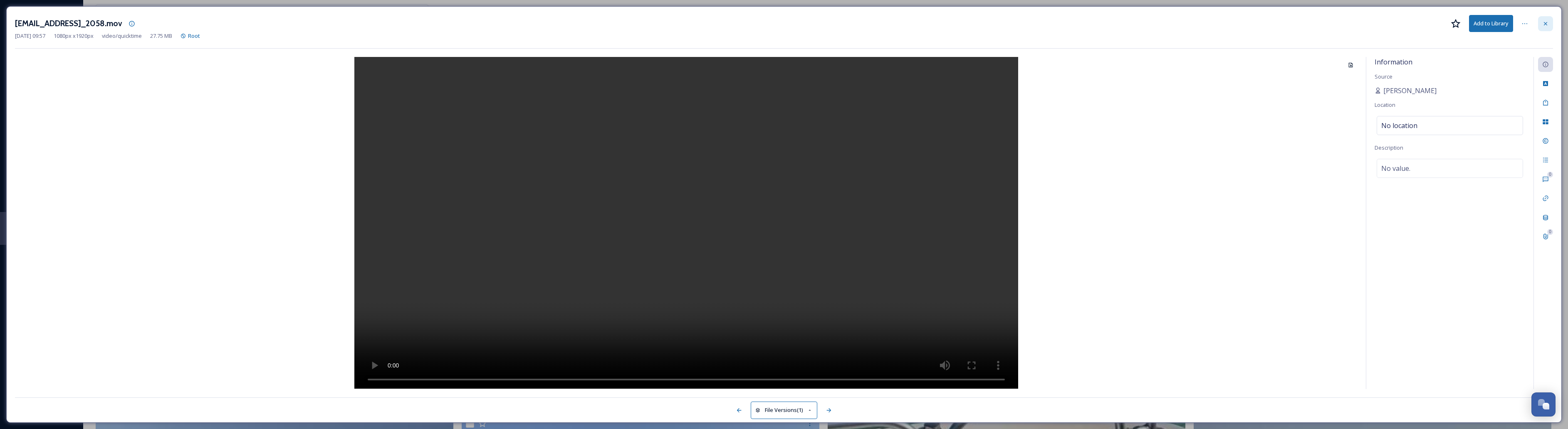
click at [826, 27] on div at bounding box center [1545, 24] width 15 height 15
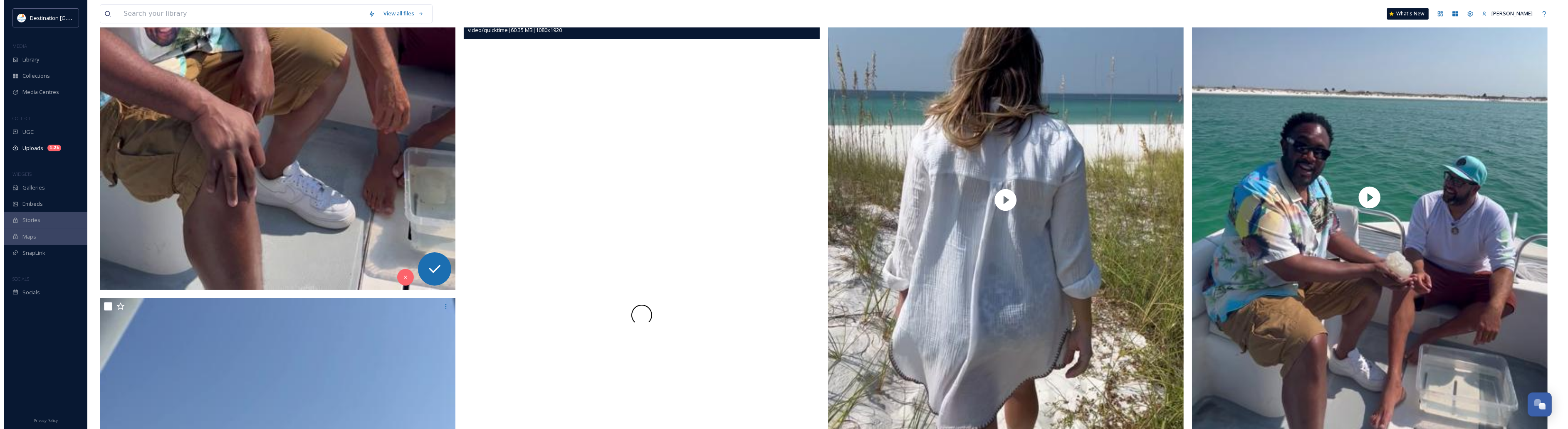
scroll to position [17489, 0]
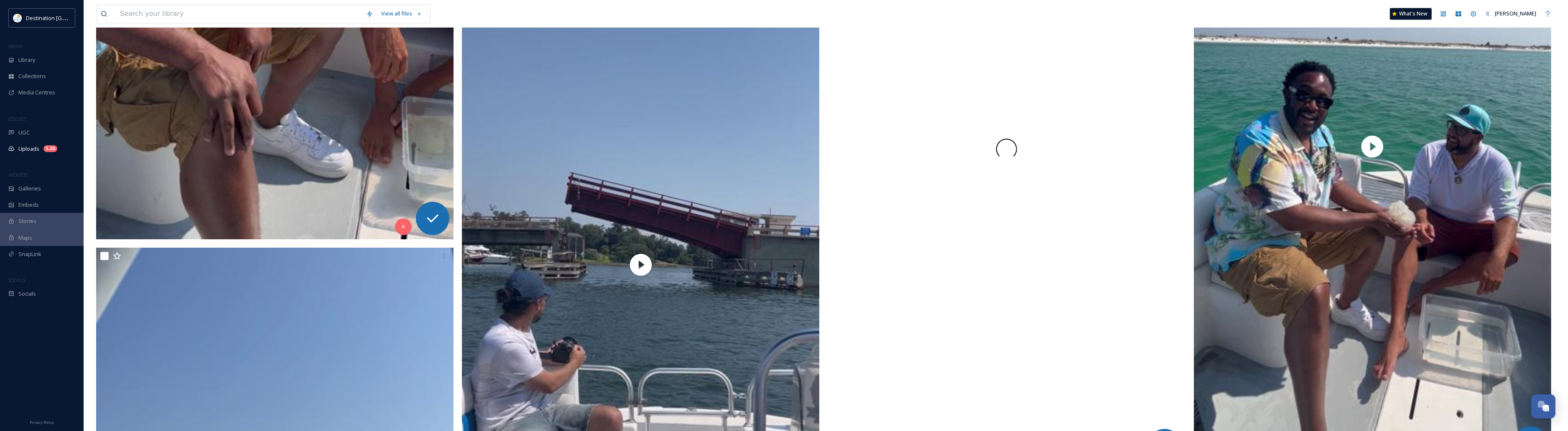
click at [830, 110] on div at bounding box center [1007, 149] width 357 height 635
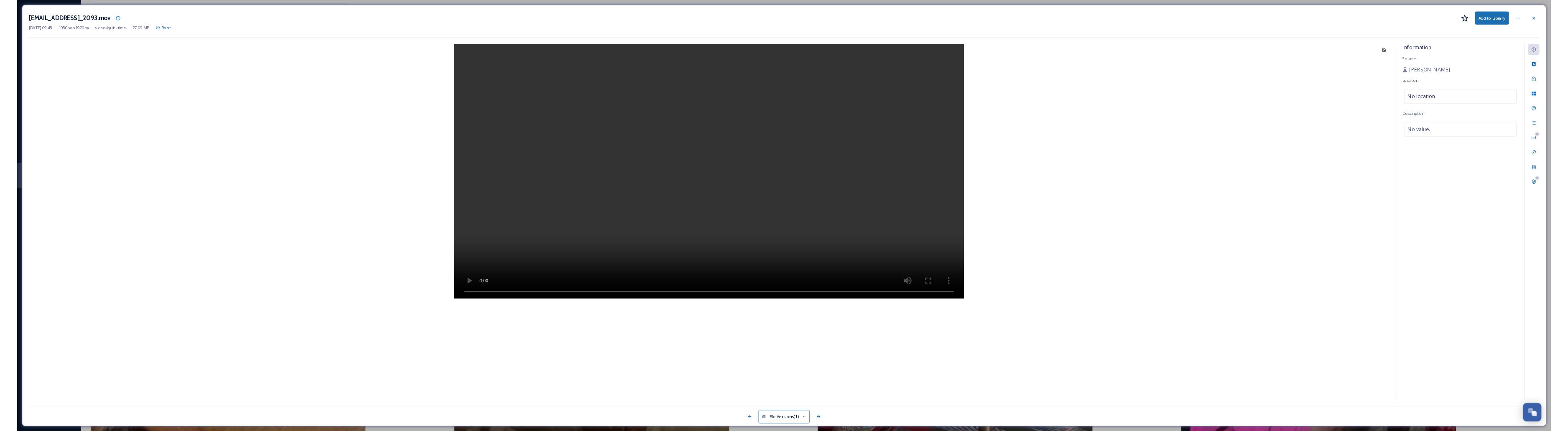
scroll to position [17571, 0]
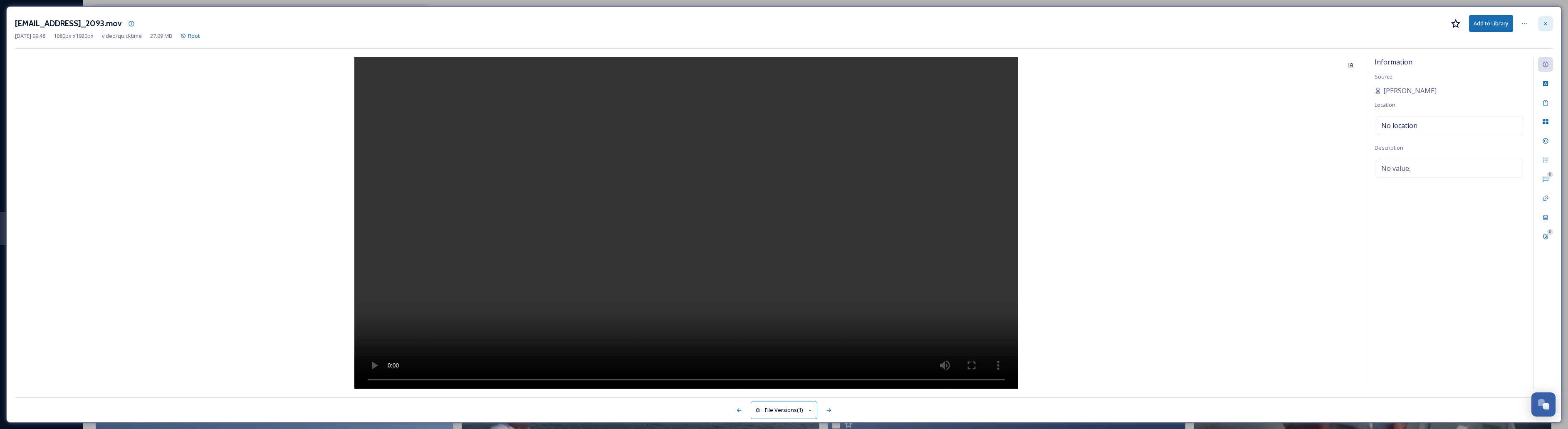
click at [826, 23] on icon at bounding box center [1545, 23] width 7 height 7
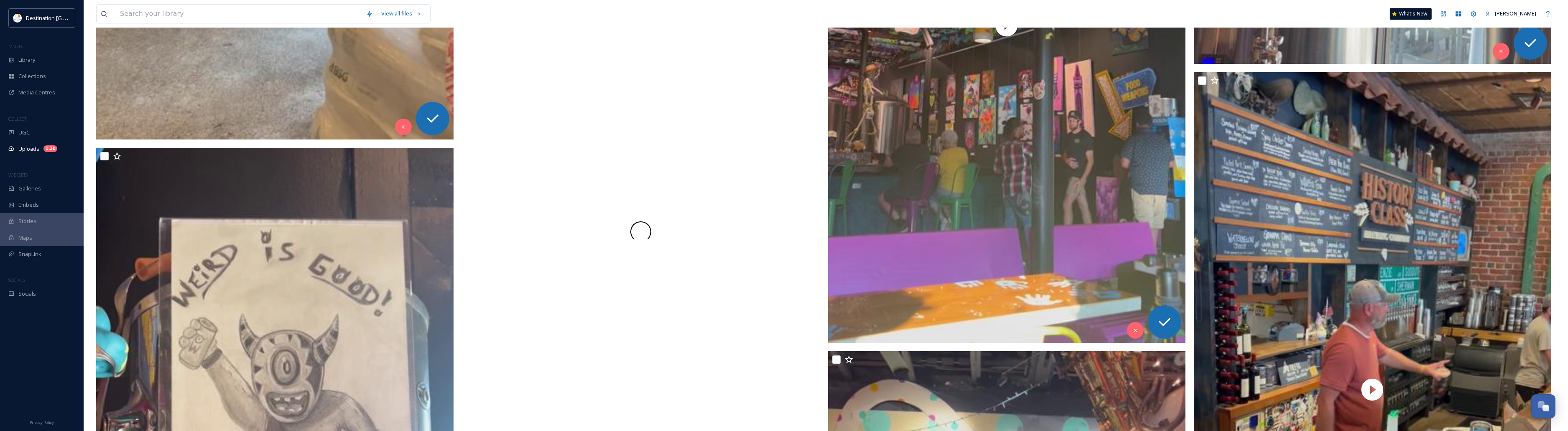
scroll to position [24202, 0]
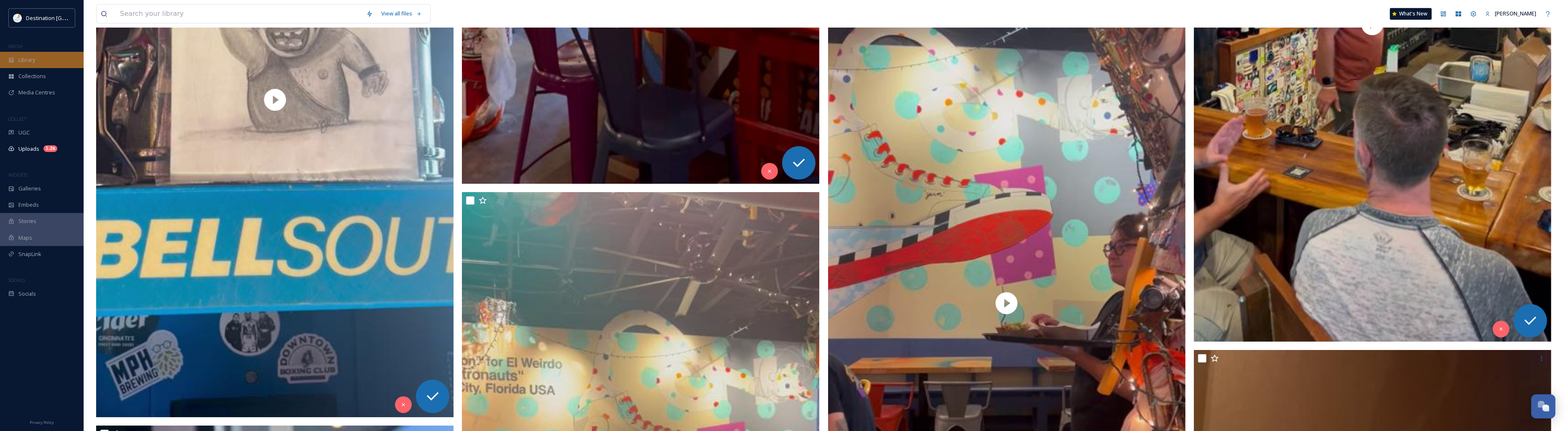
click at [23, 60] on span "Library" at bounding box center [26, 60] width 17 height 8
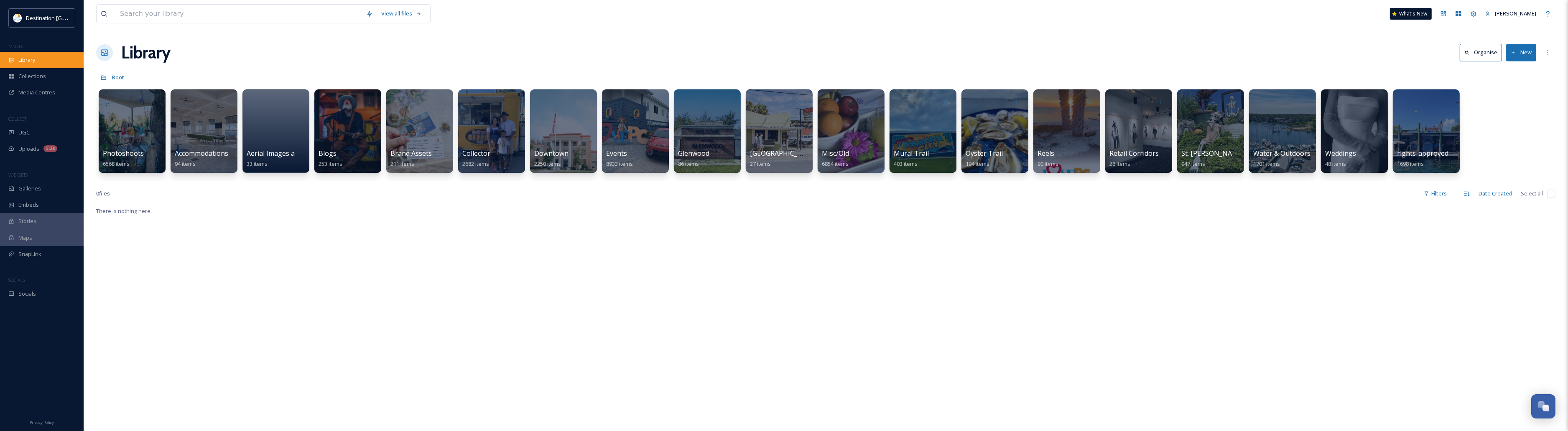
click at [32, 63] on span "Library" at bounding box center [26, 60] width 17 height 8
